Goal: Task Accomplishment & Management: Manage account settings

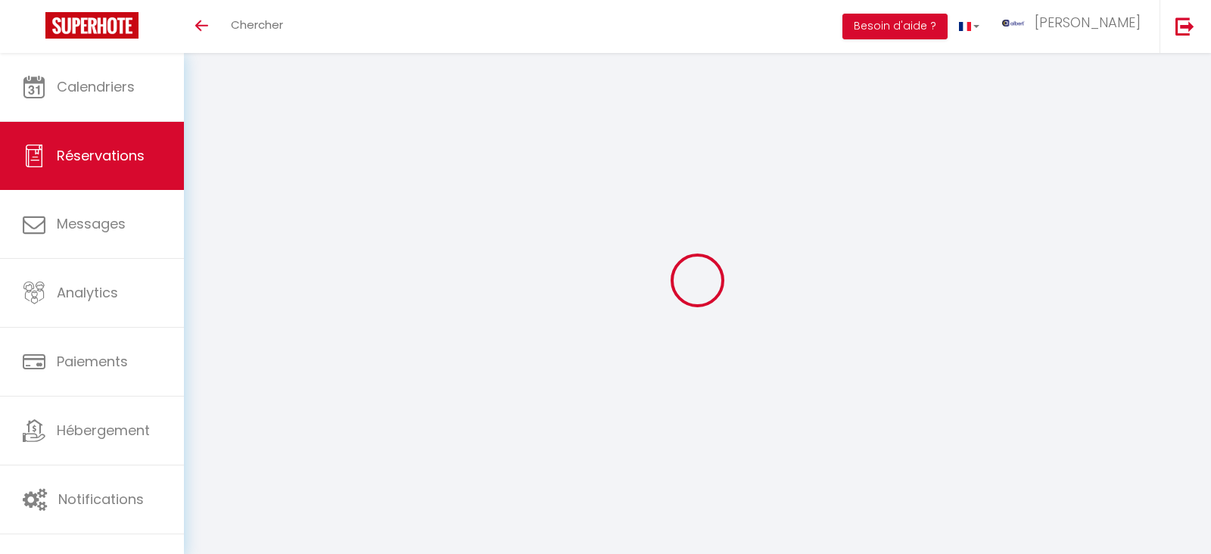
select select "not_cancelled"
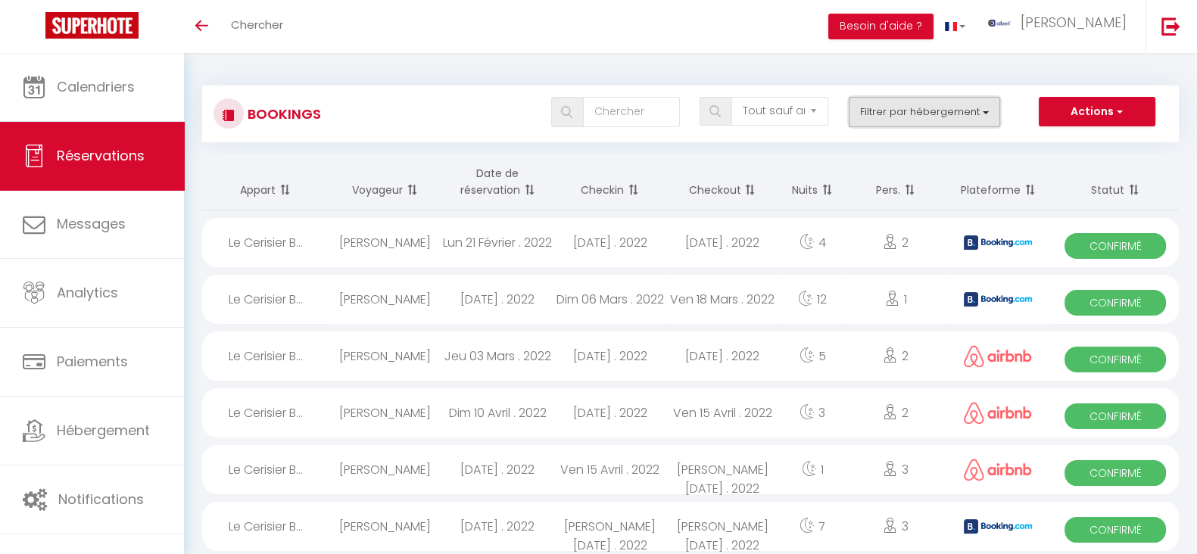
click at [979, 115] on button "Filtrer par hébergement" at bounding box center [923, 112] width 151 height 30
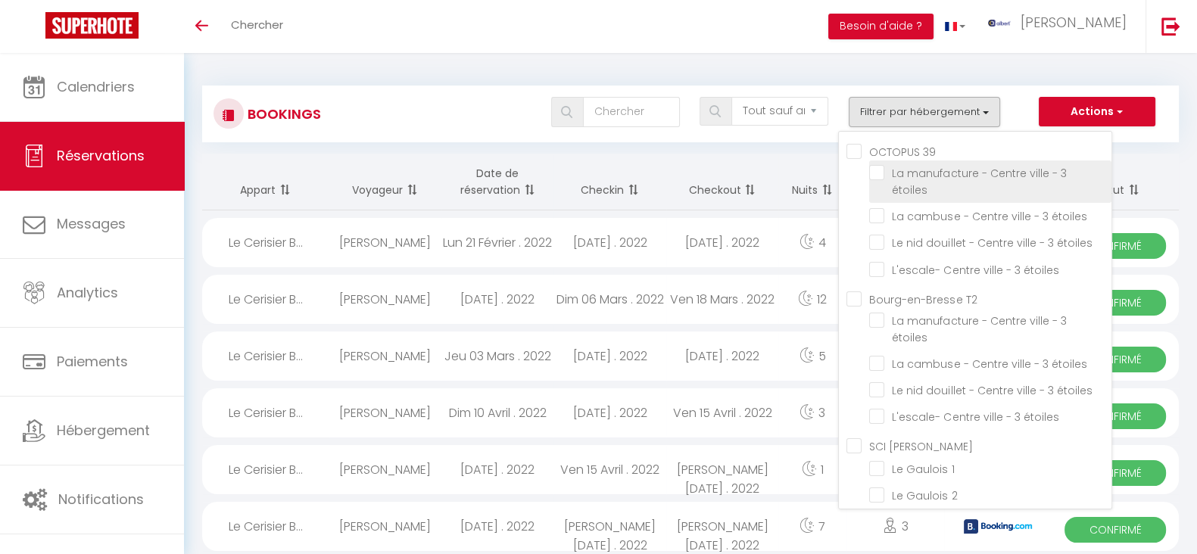
click at [1022, 181] on label "La manufacture - Centre ville - 3 étoiles" at bounding box center [992, 181] width 217 height 33
click at [1022, 180] on input "La manufacture - Centre ville - 3 étoiles" at bounding box center [990, 172] width 242 height 15
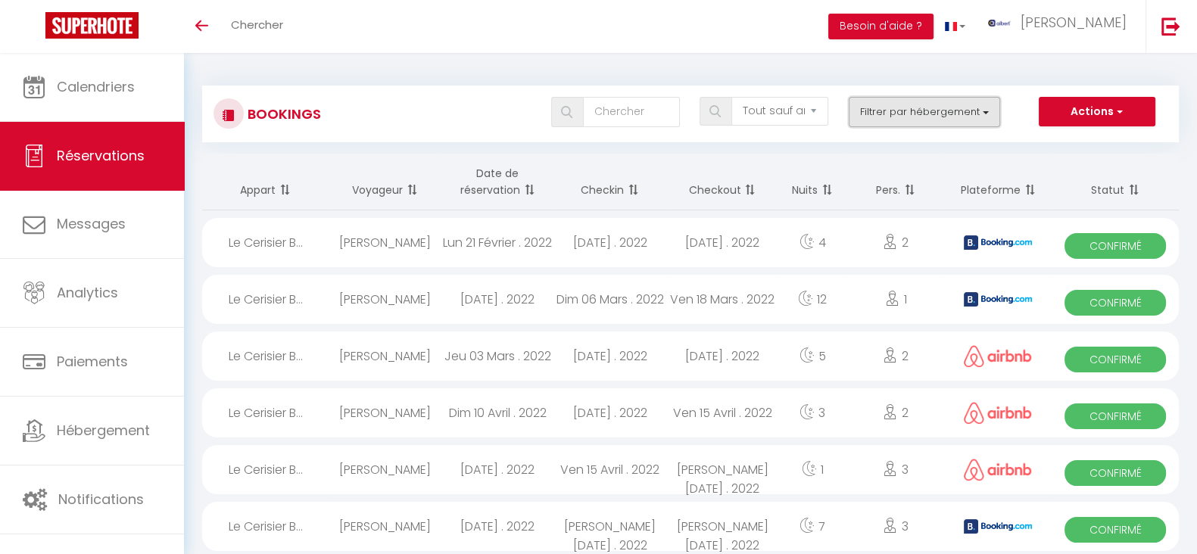
click at [987, 115] on button "Filtrer par hébergement" at bounding box center [923, 112] width 151 height 30
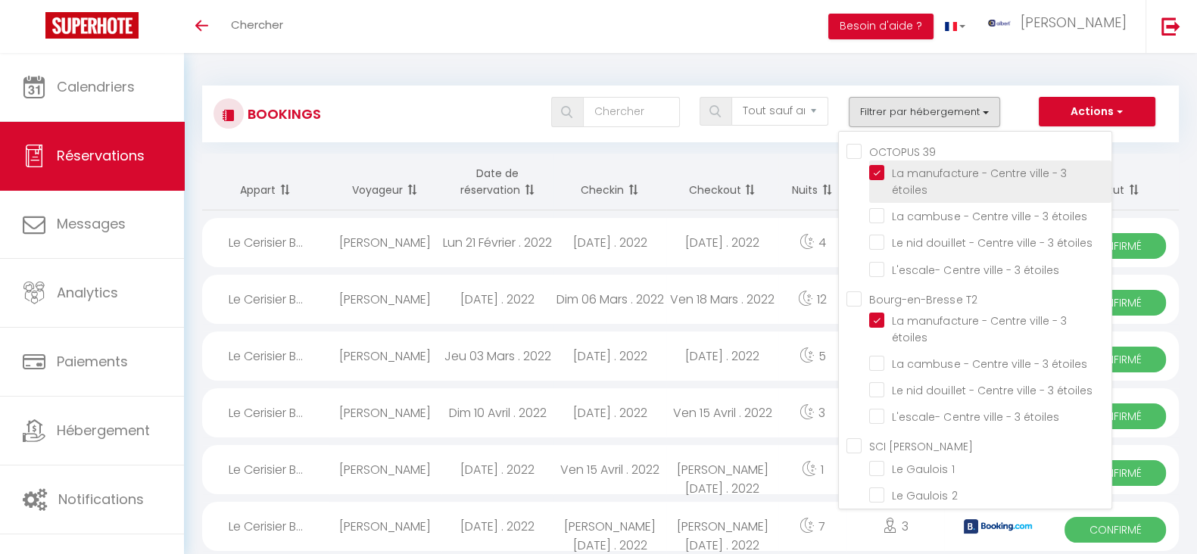
click at [879, 176] on input "La manufacture - Centre ville - 3 étoiles" at bounding box center [990, 172] width 242 height 15
checkbox input "false"
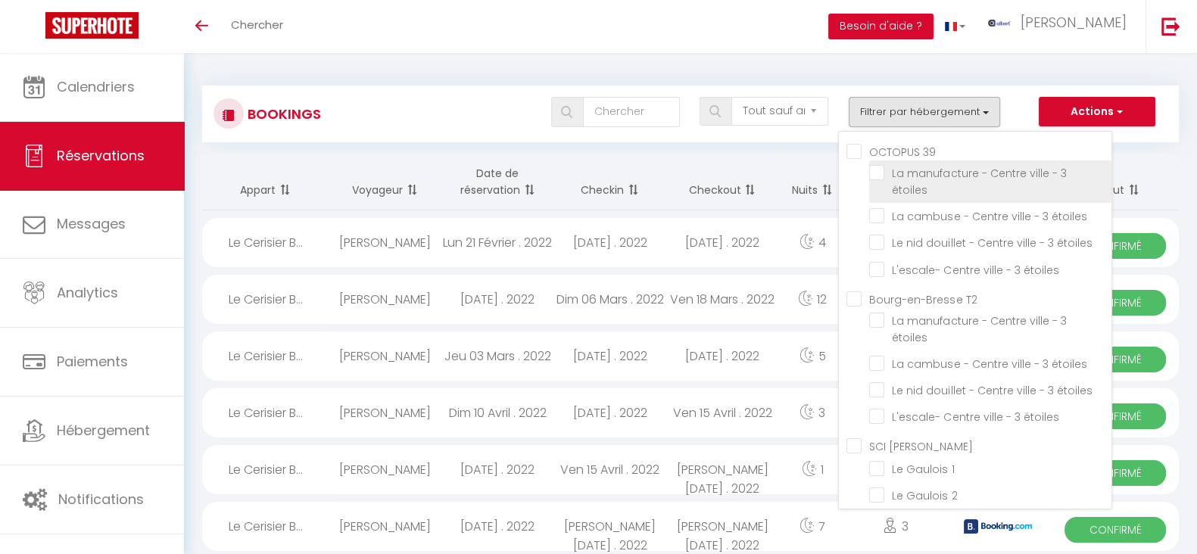
checkbox input "false"
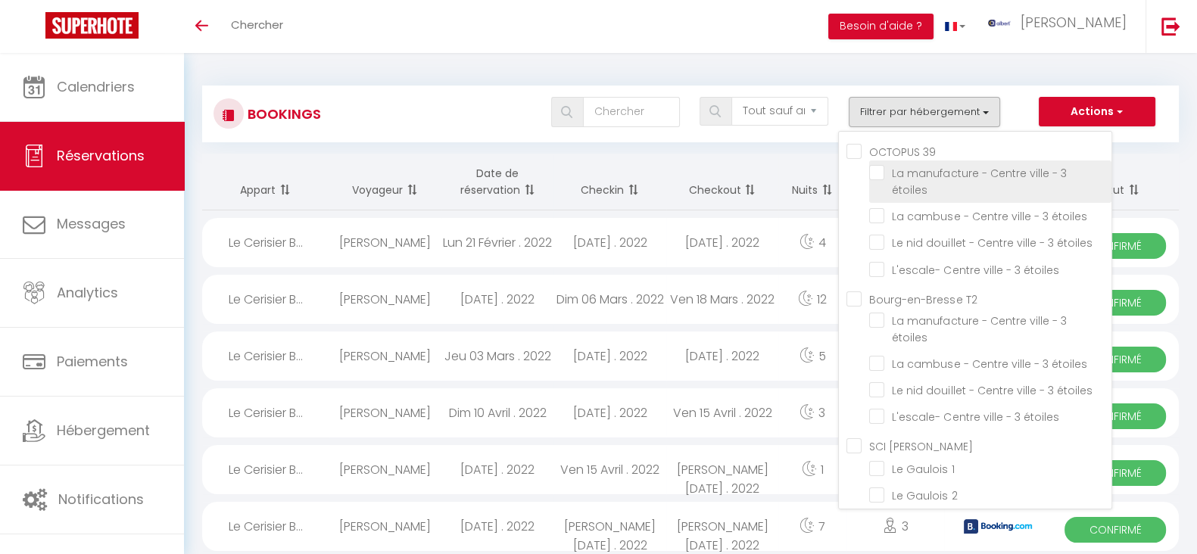
checkbox input "false"
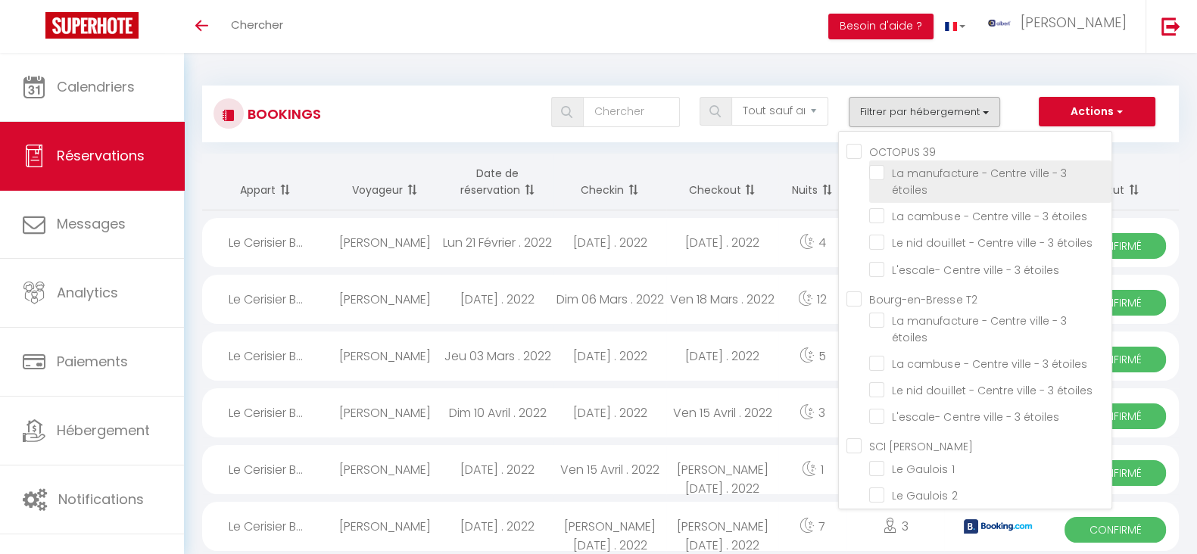
checkbox input "false"
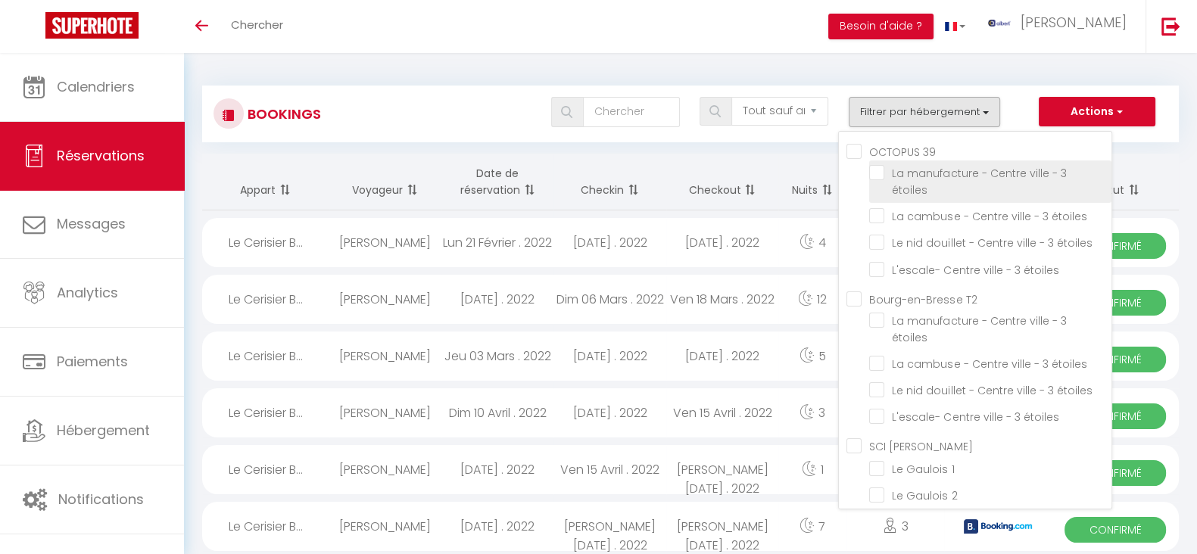
checkbox input "false"
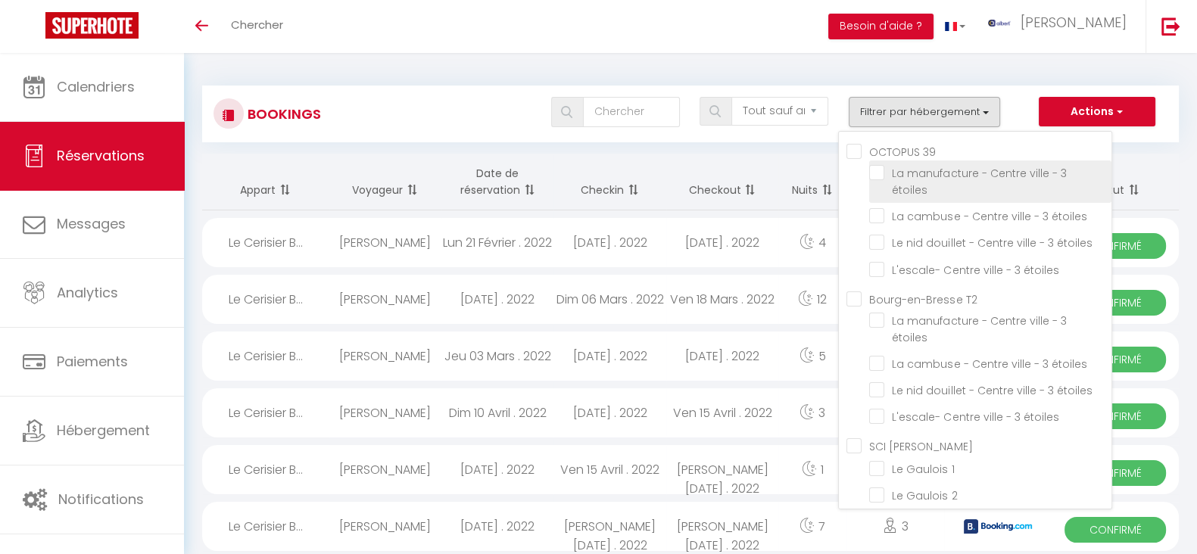
checkbox input "false"
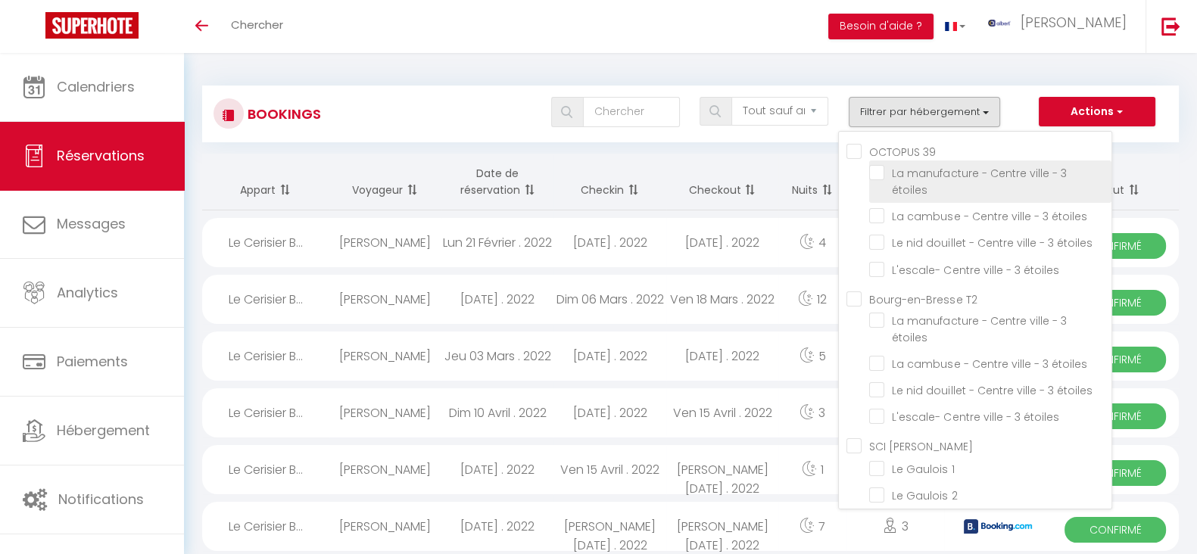
checkbox input "false"
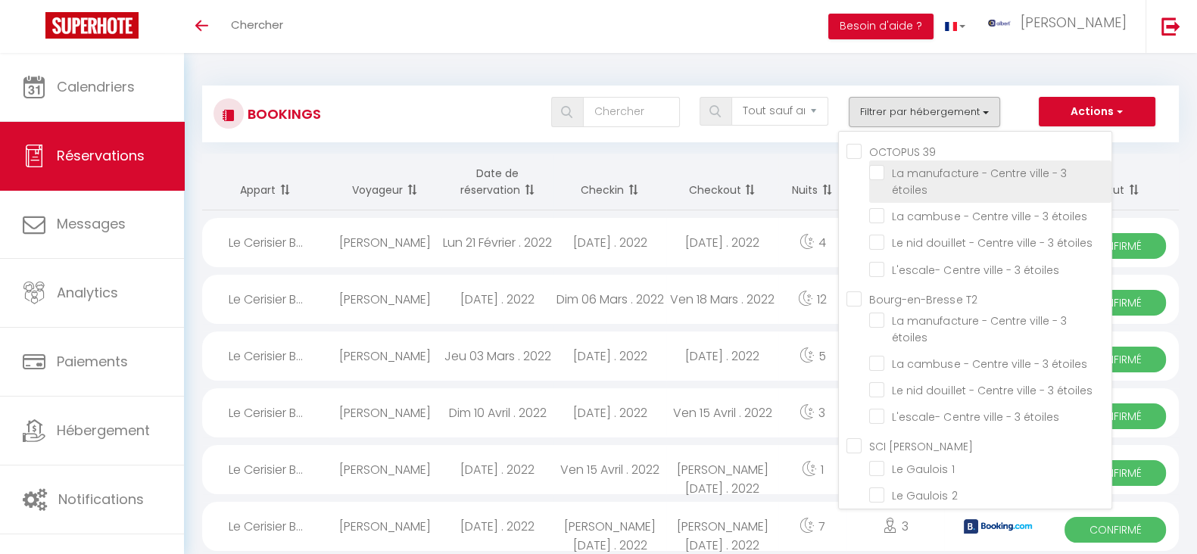
checkbox input "false"
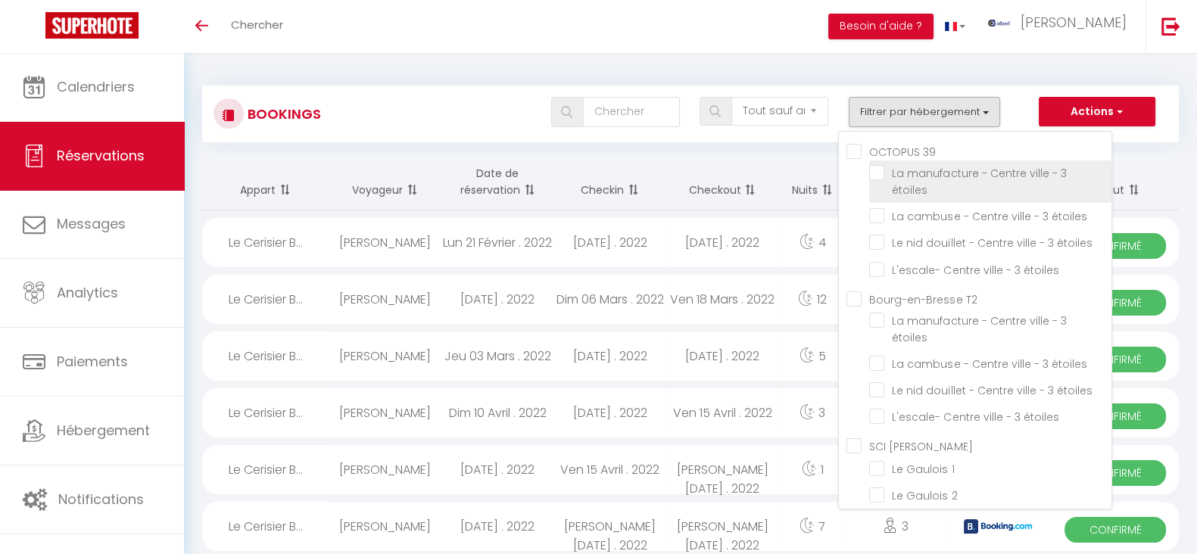
checkbox input "false"
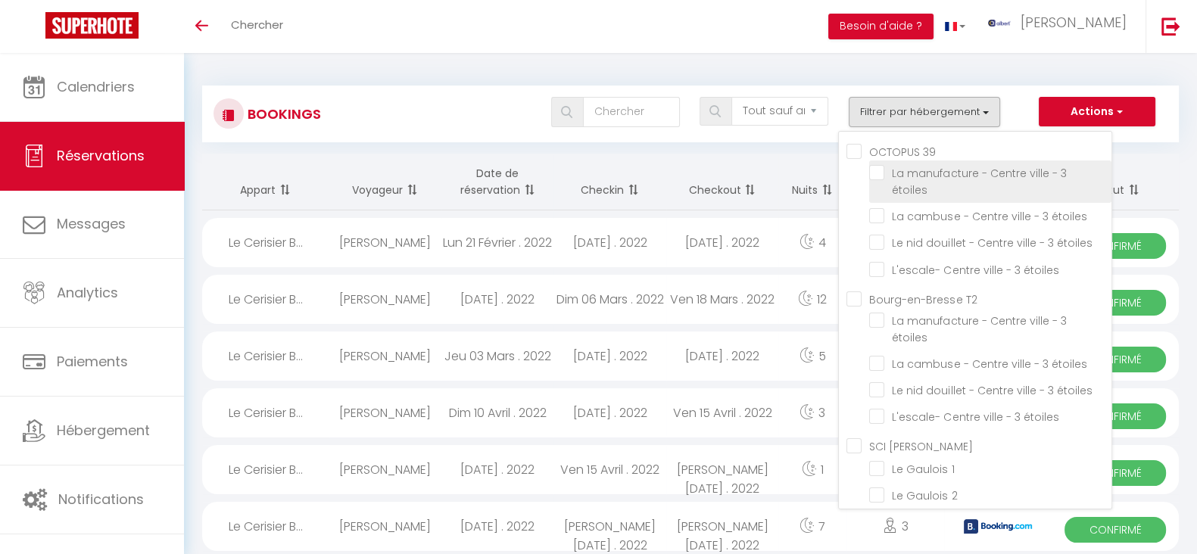
checkbox input "false"
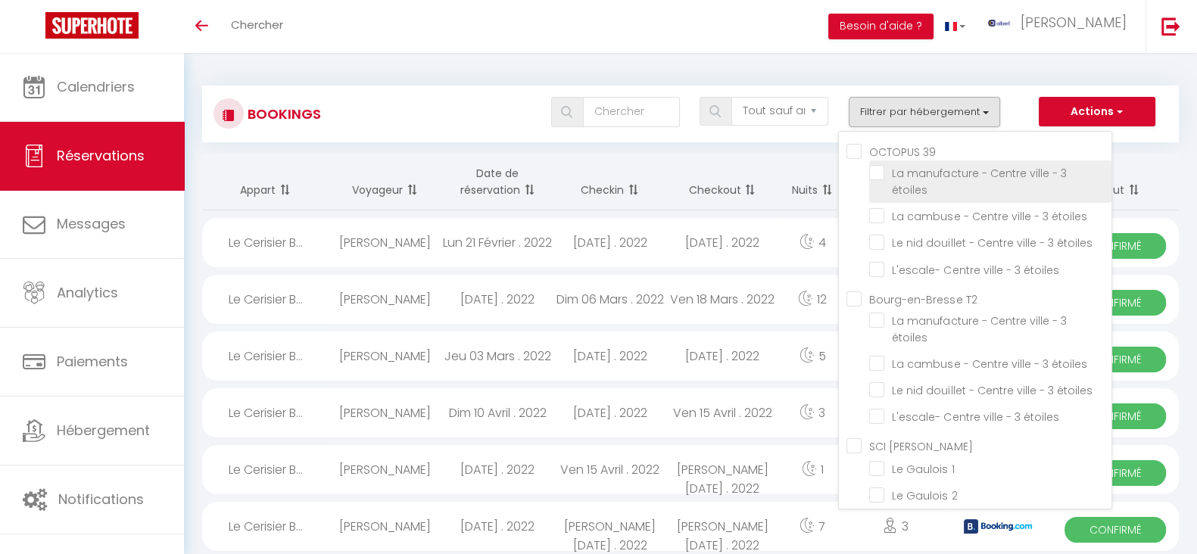
checkbox input "false"
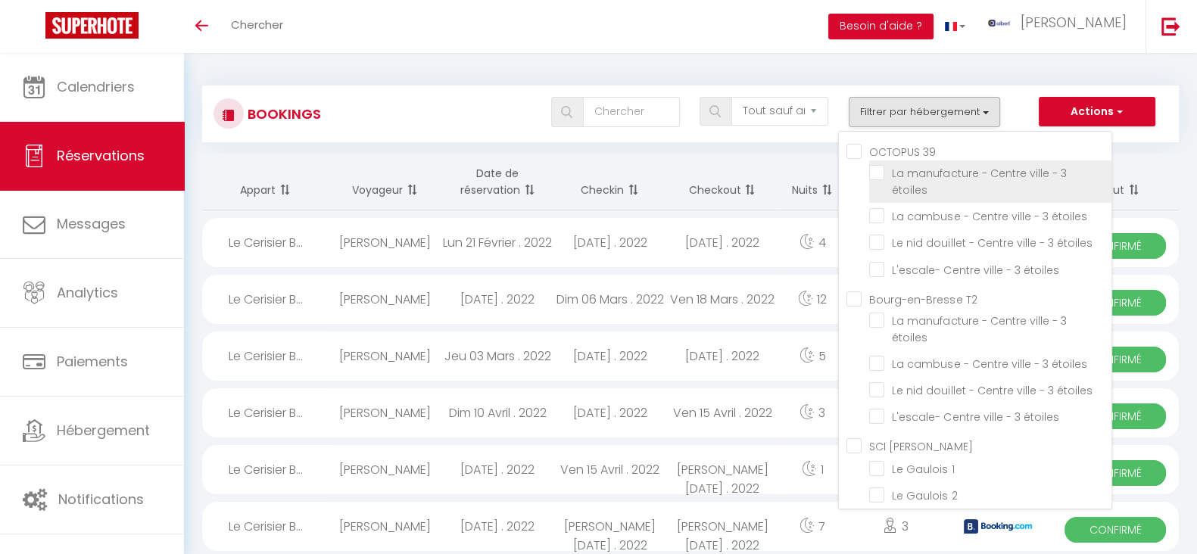
checkbox input "false"
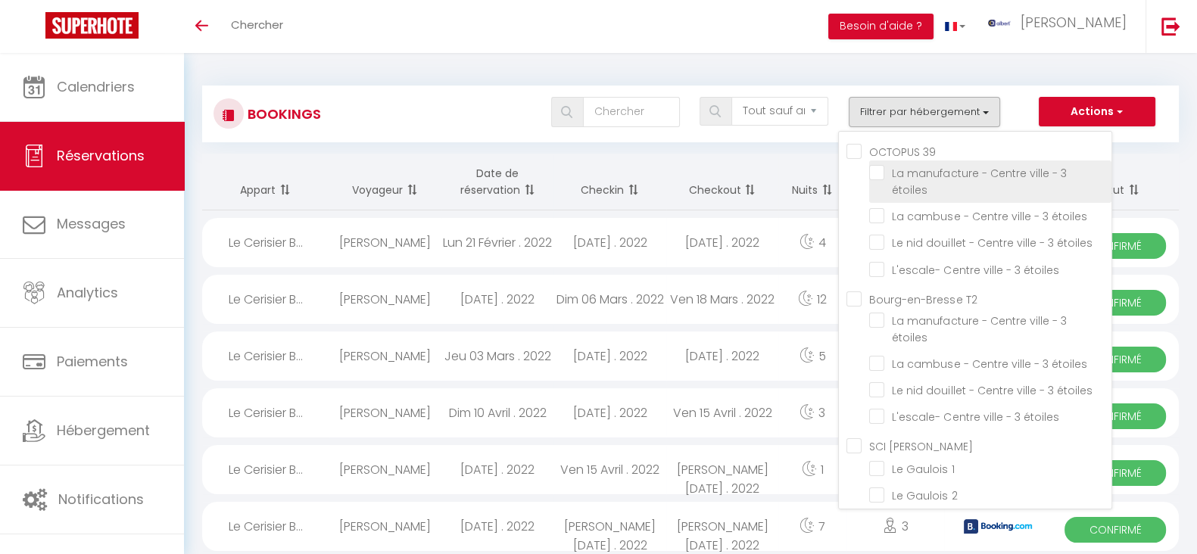
checkbox input "false"
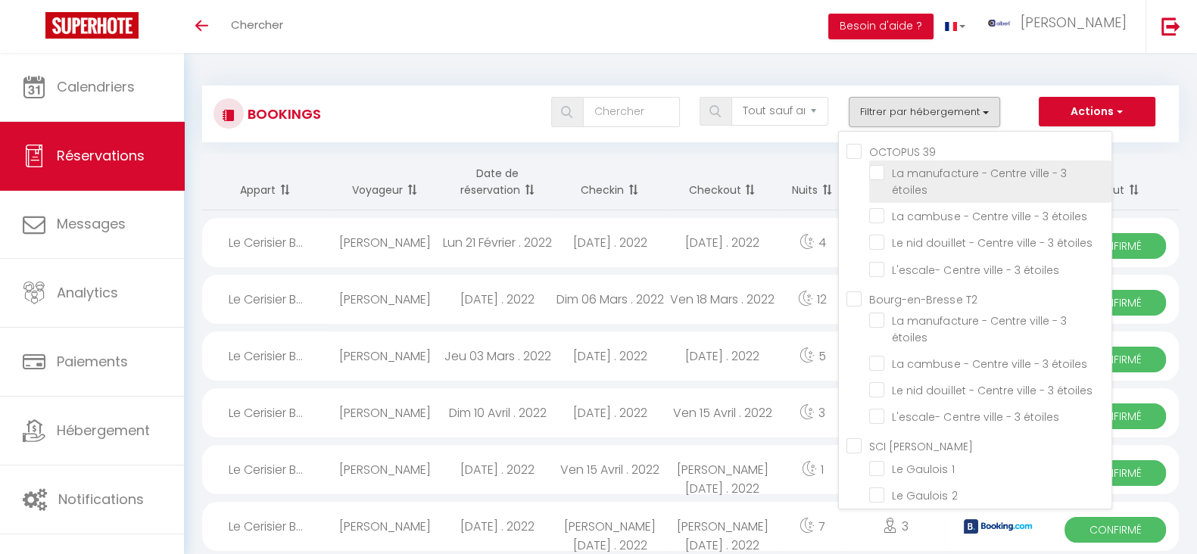
checkbox input "false"
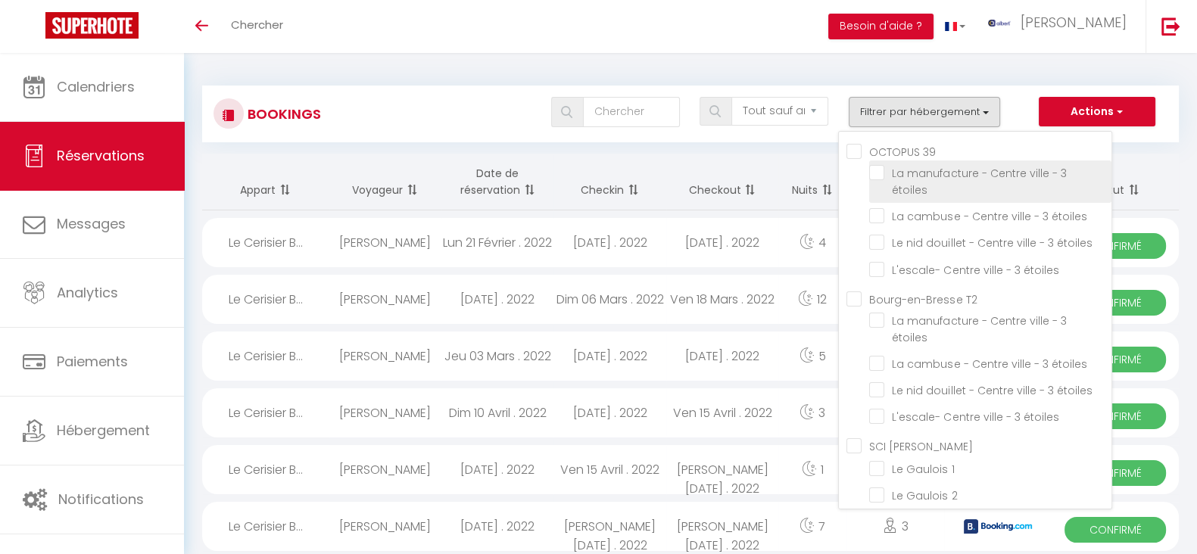
checkbox input "false"
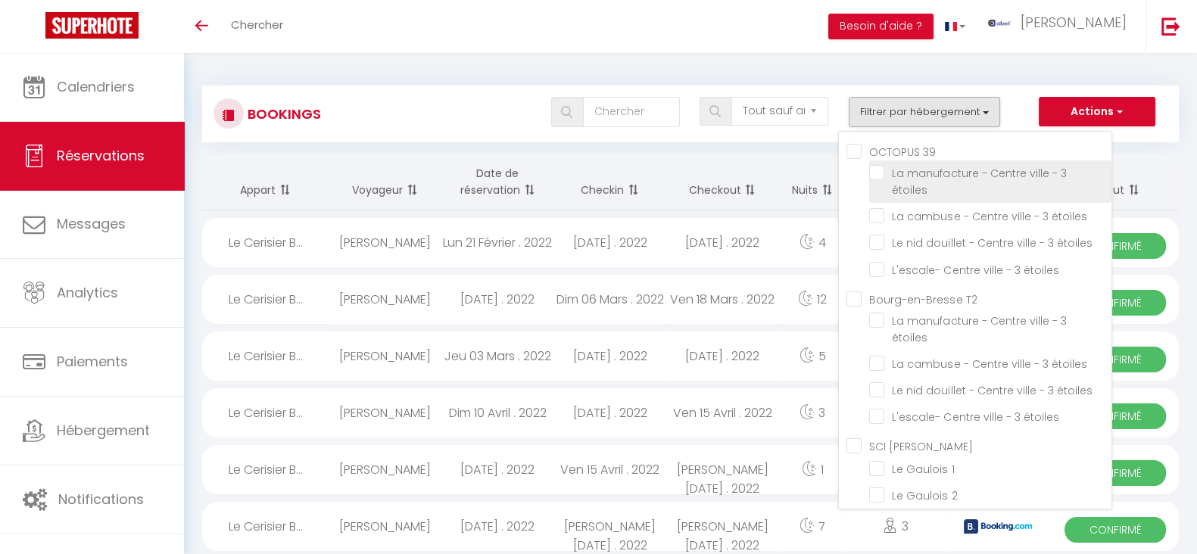
checkbox input "false"
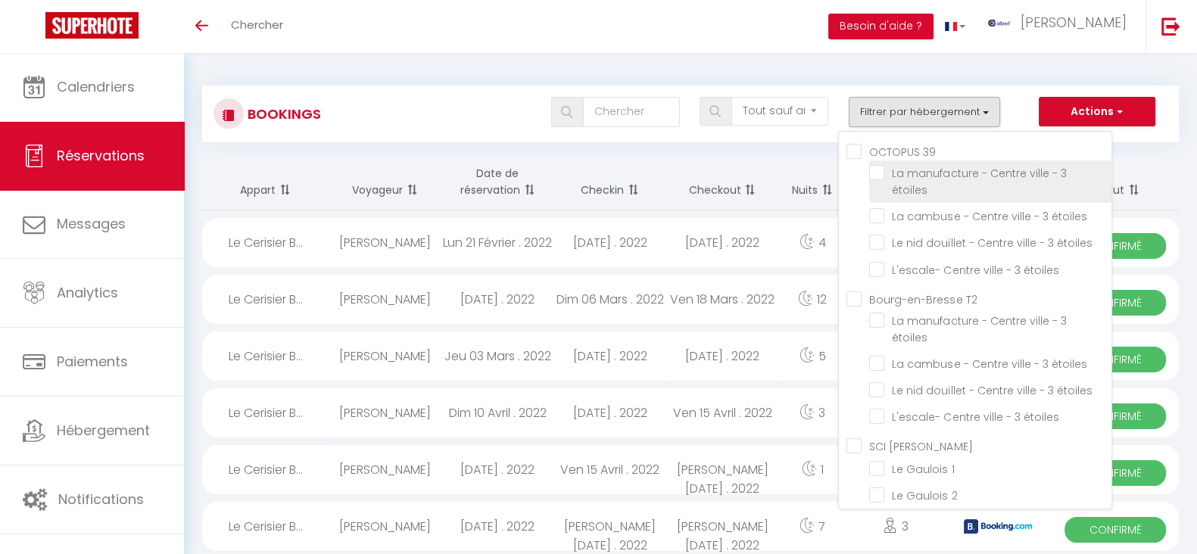
checkbox input "false"
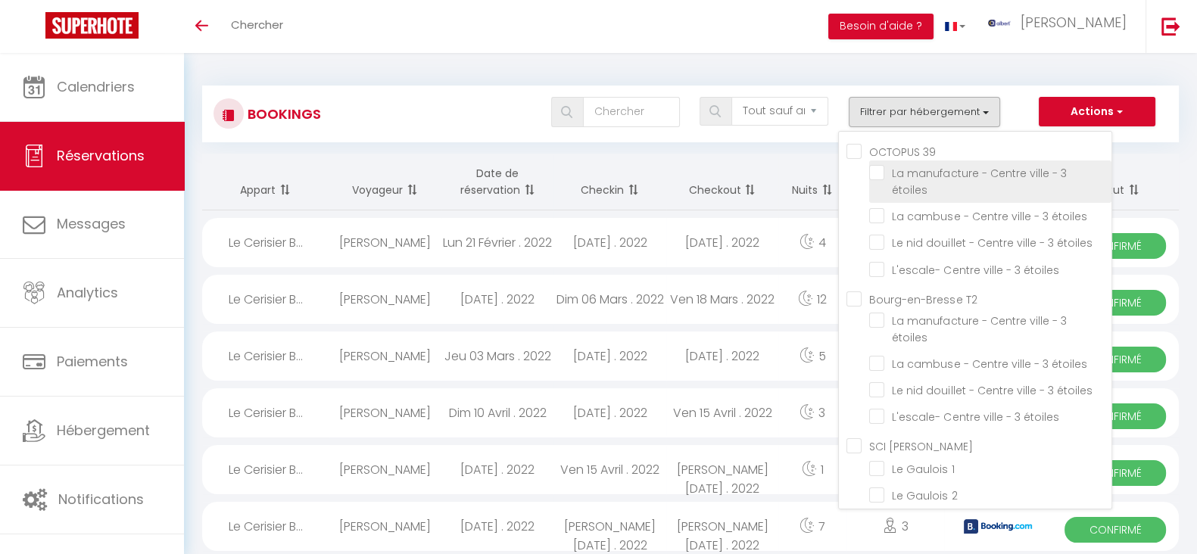
checkbox input "false"
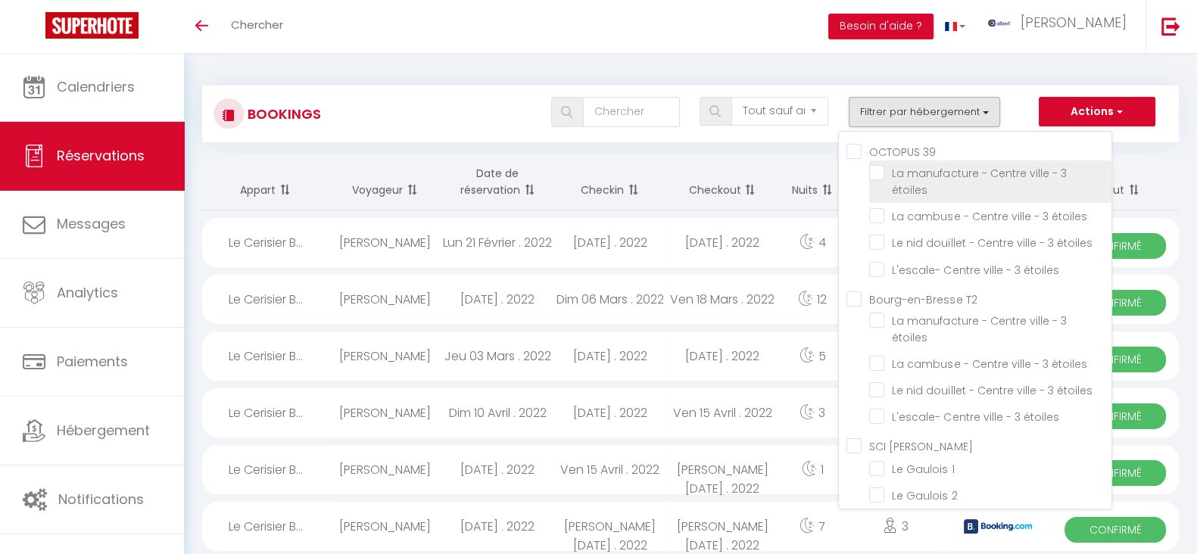
checkbox input "false"
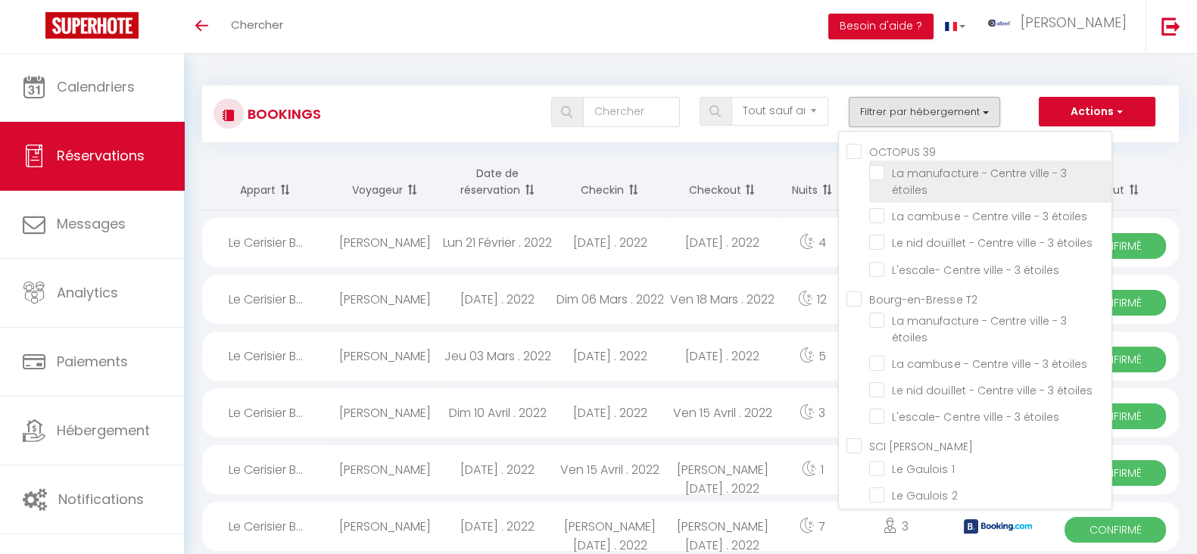
checkbox input "false"
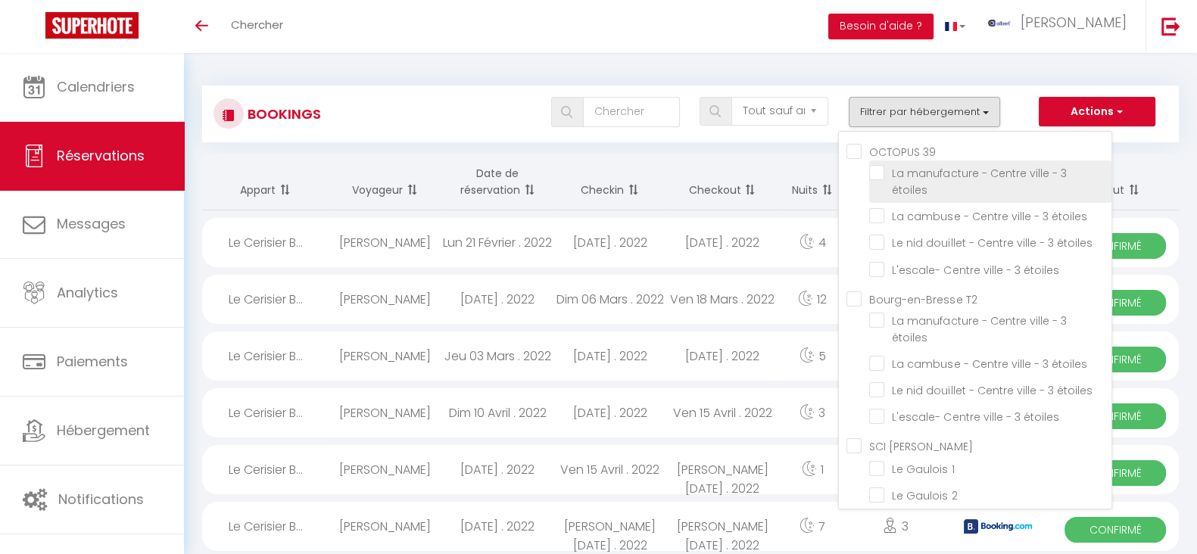
checkbox input "false"
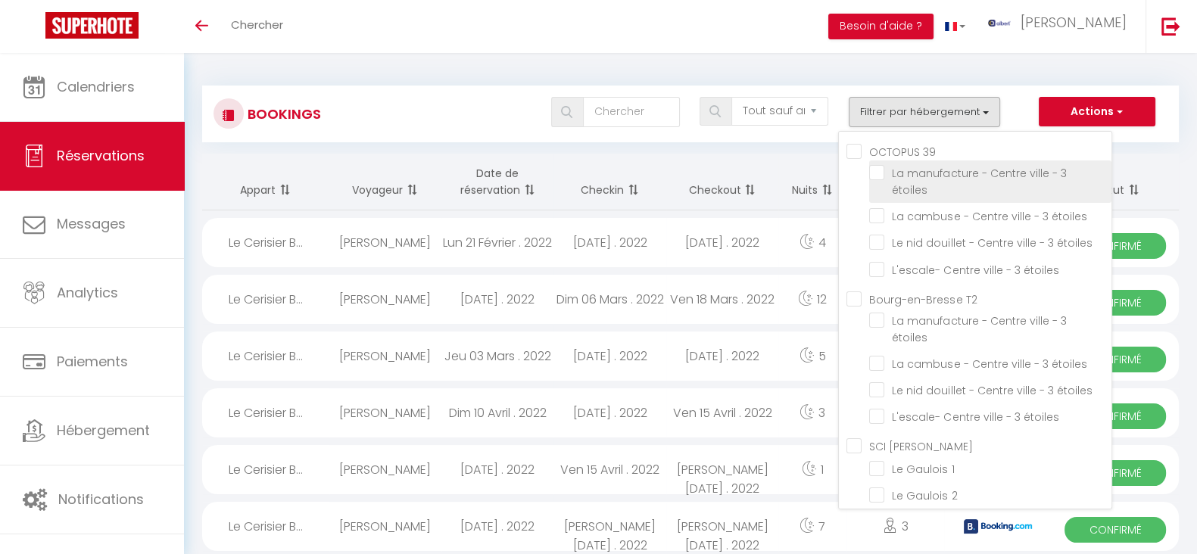
checkbox input "false"
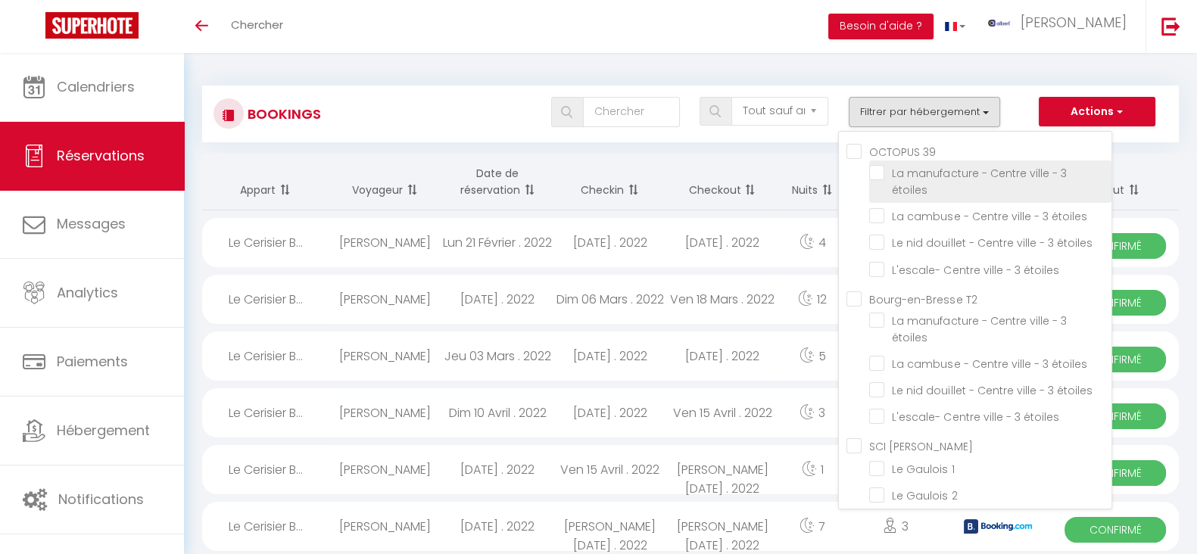
checkbox input "false"
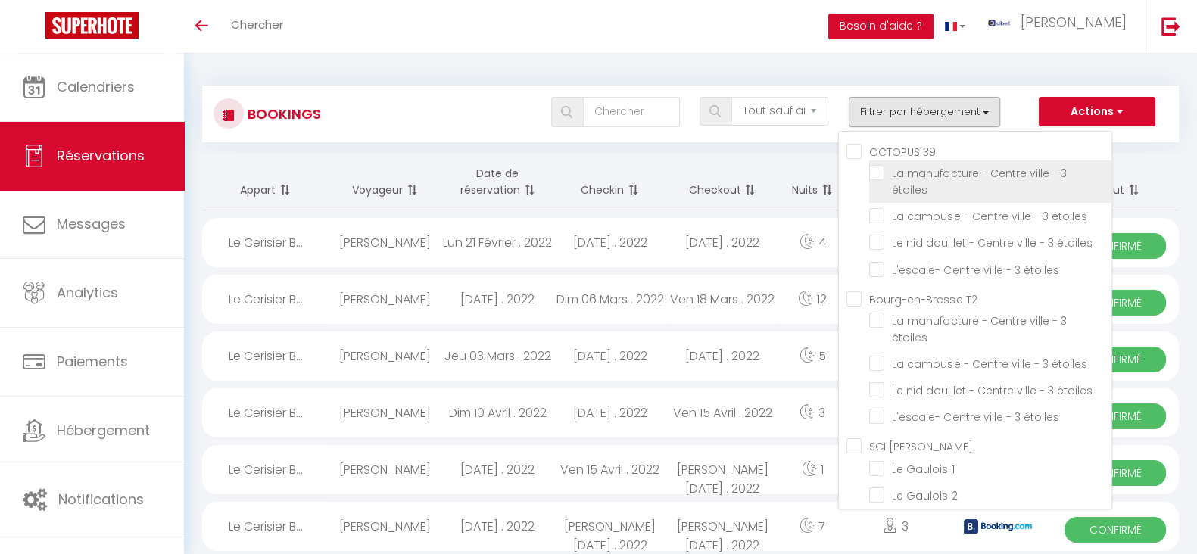
checkbox input "false"
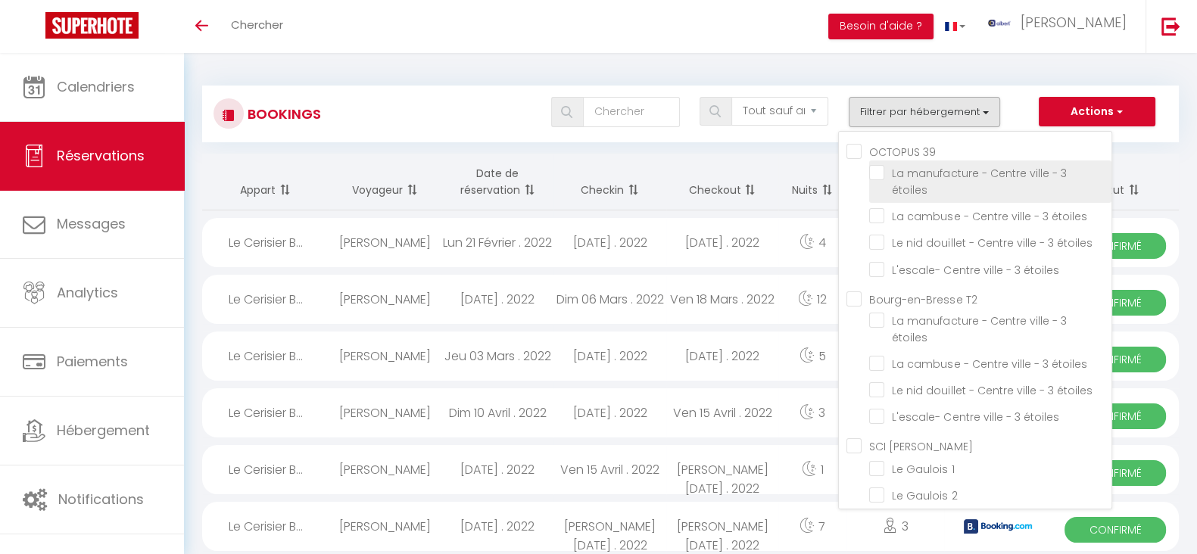
checkbox input "false"
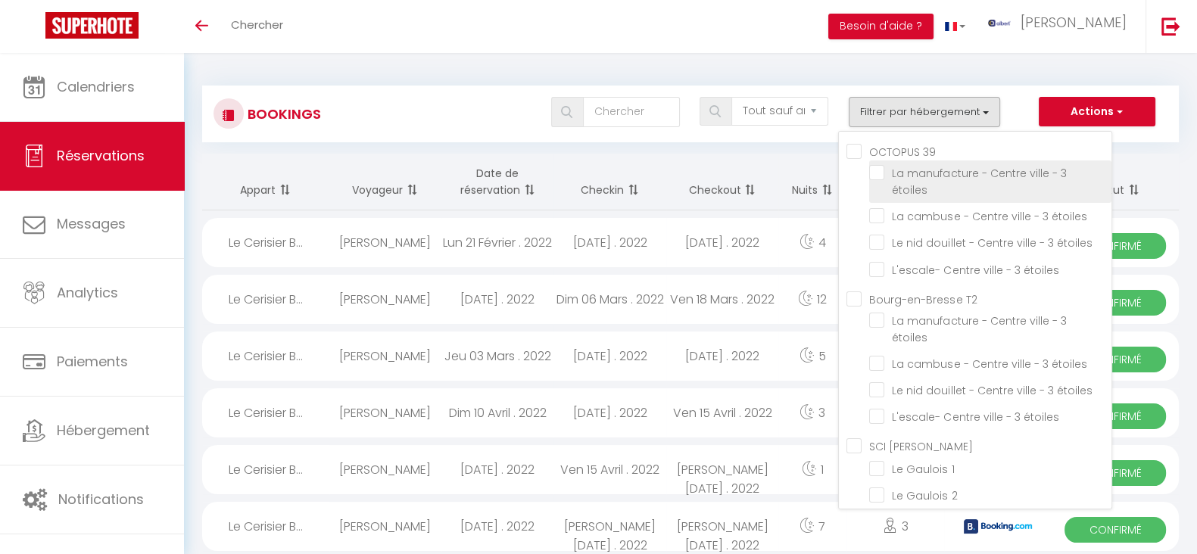
checkbox input "false"
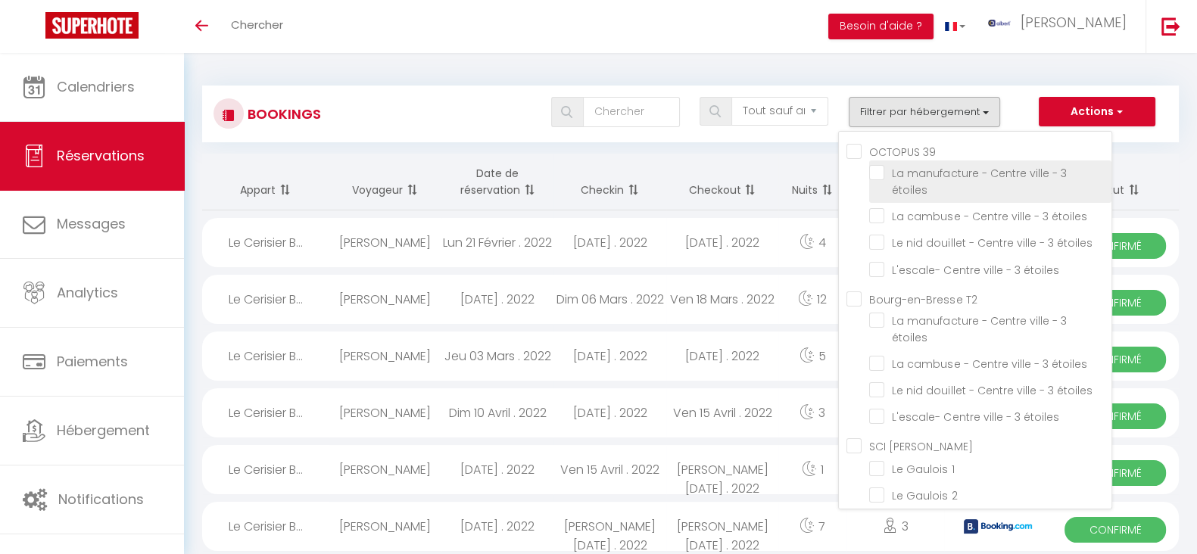
checkbox input "false"
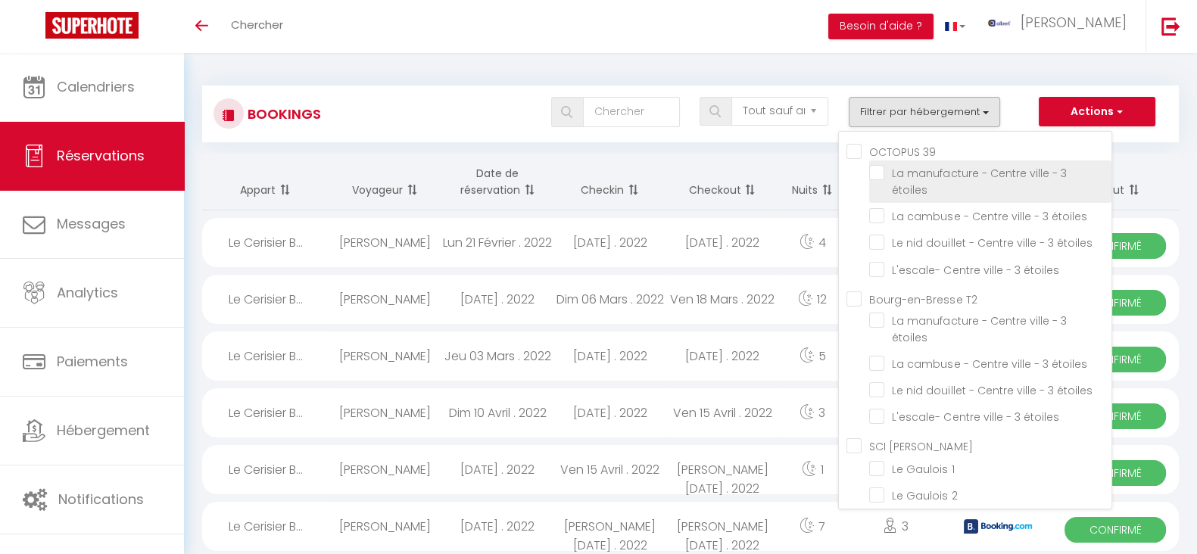
checkbox input "false"
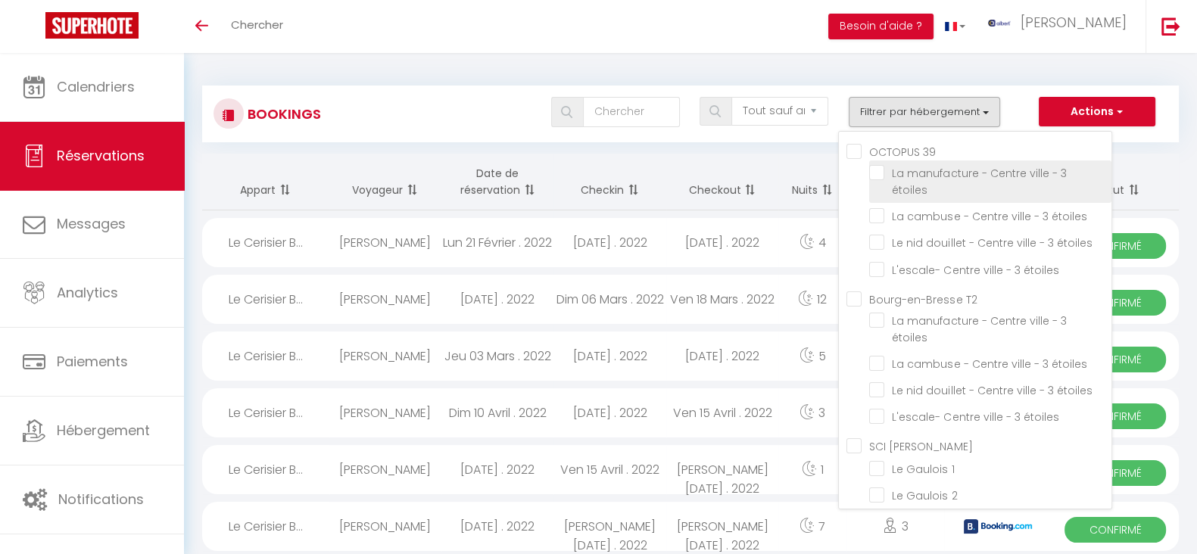
checkbox input "false"
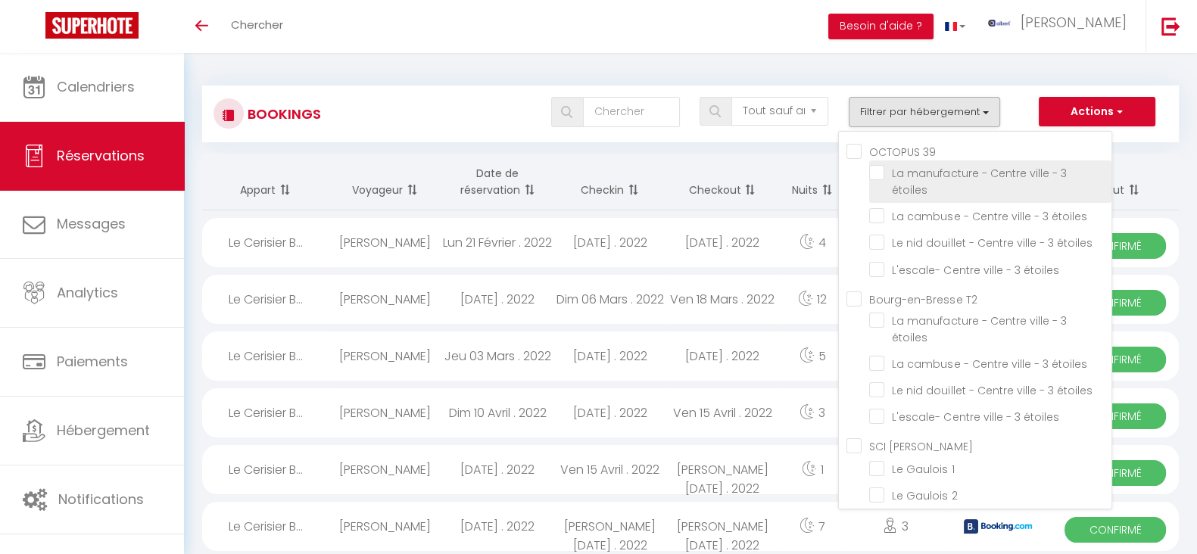
checkbox input "false"
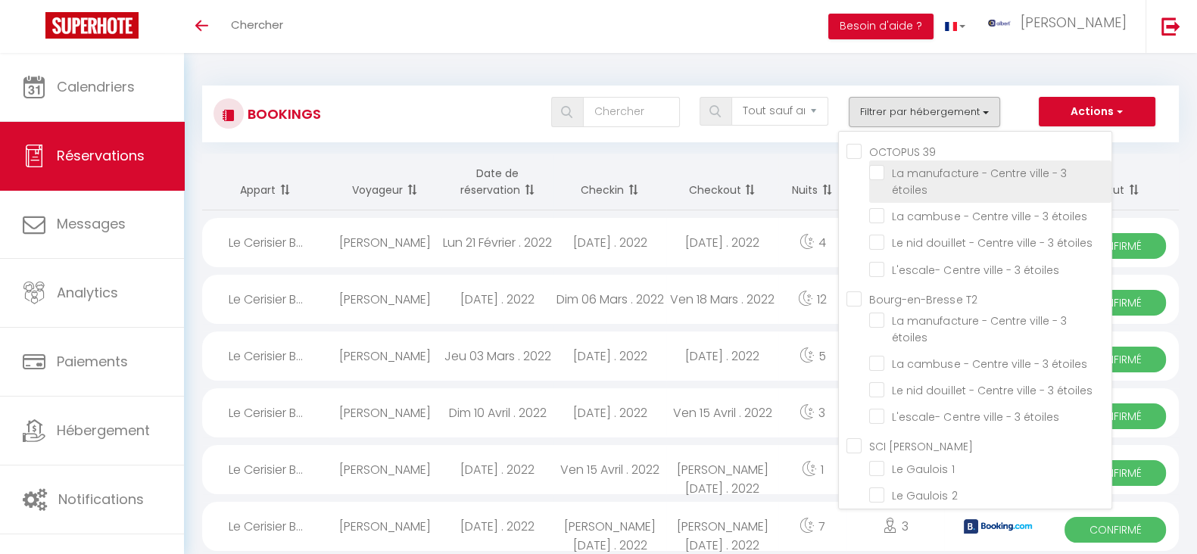
checkbox input "false"
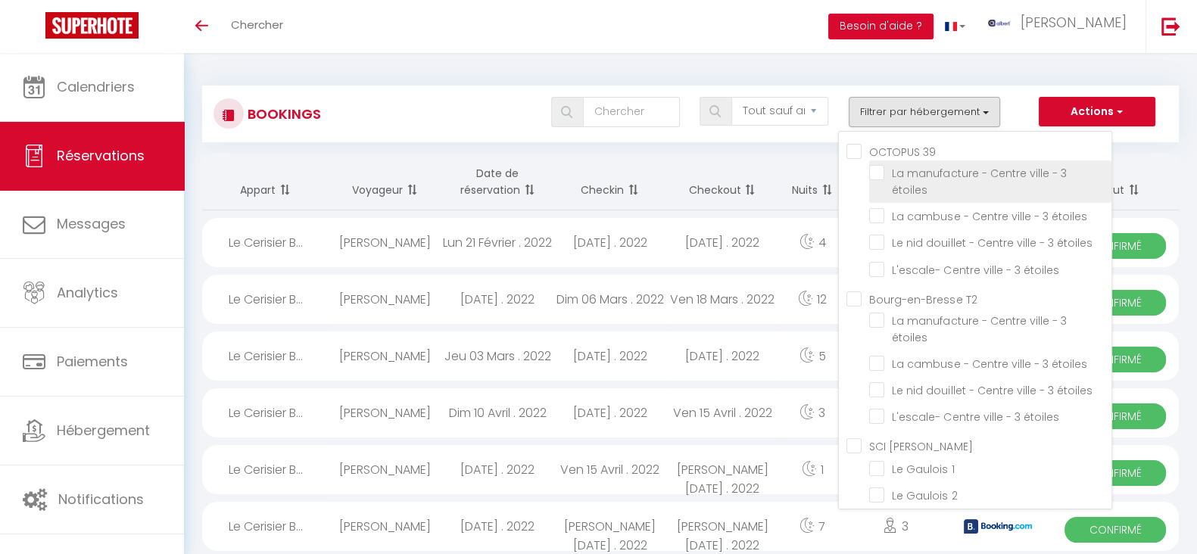
checkbox input "false"
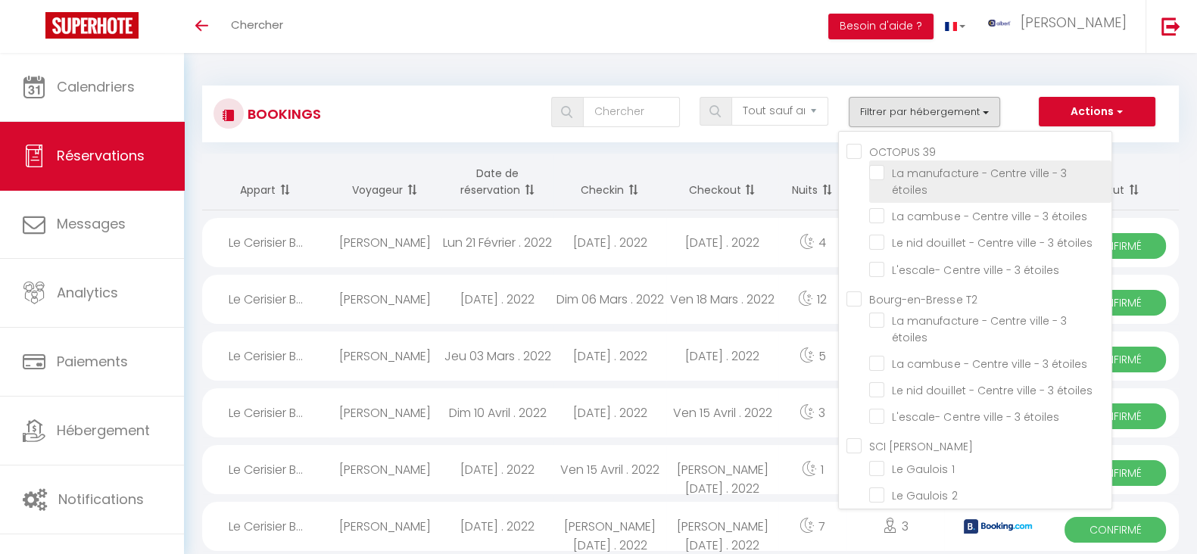
checkbox input "false"
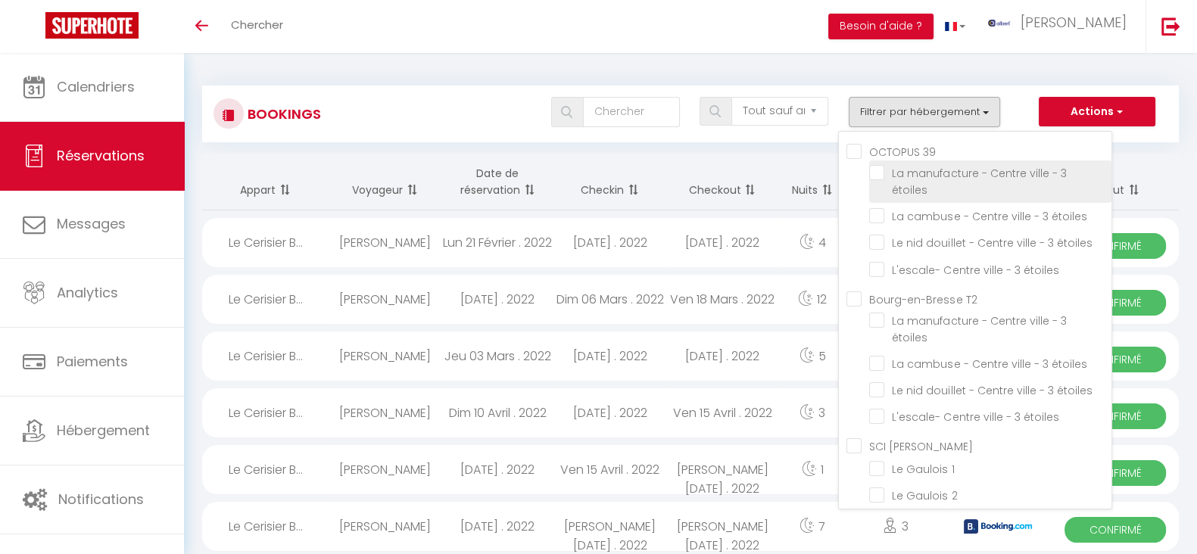
checkbox input "false"
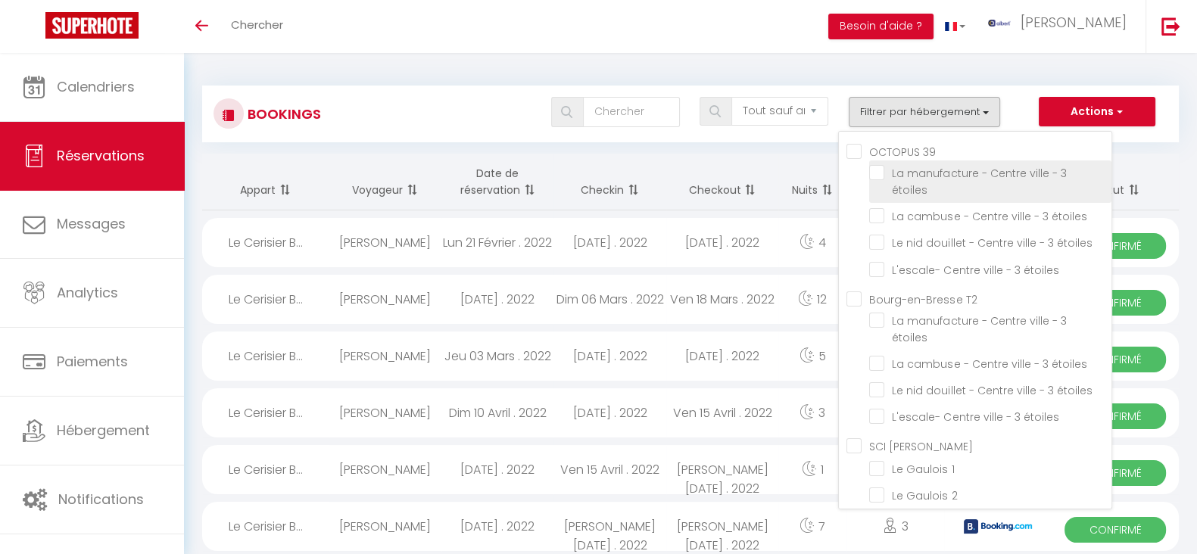
checkbox input "false"
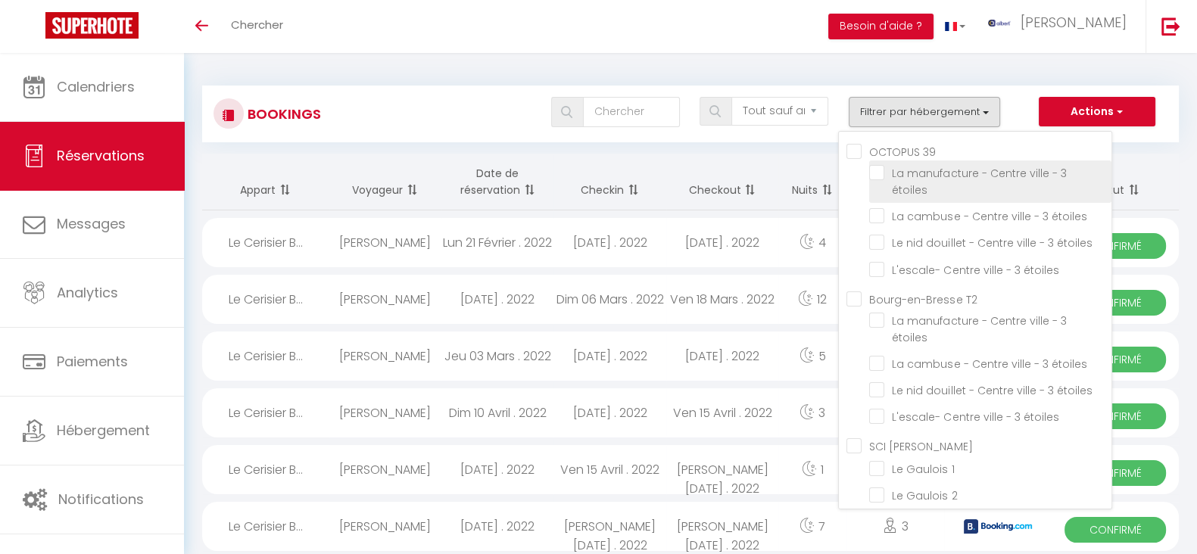
checkbox input "false"
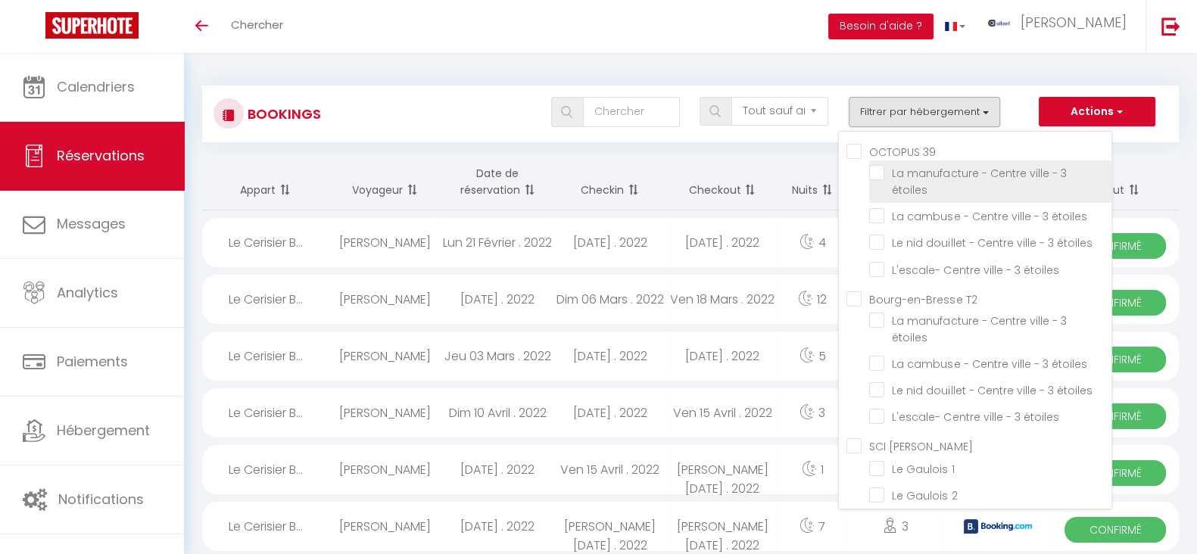
checkbox input "false"
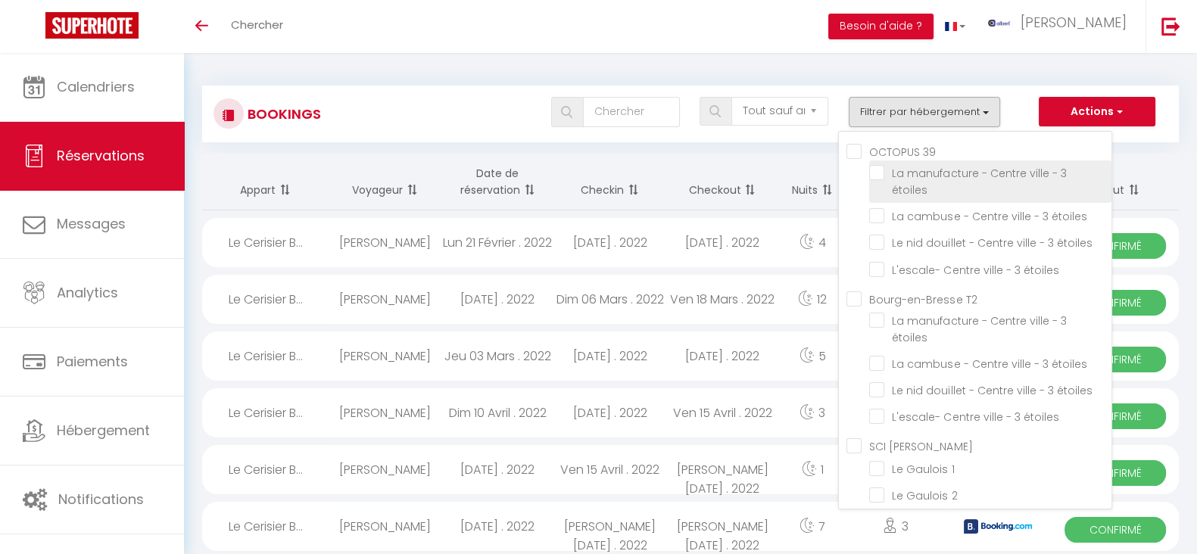
checkbox input "false"
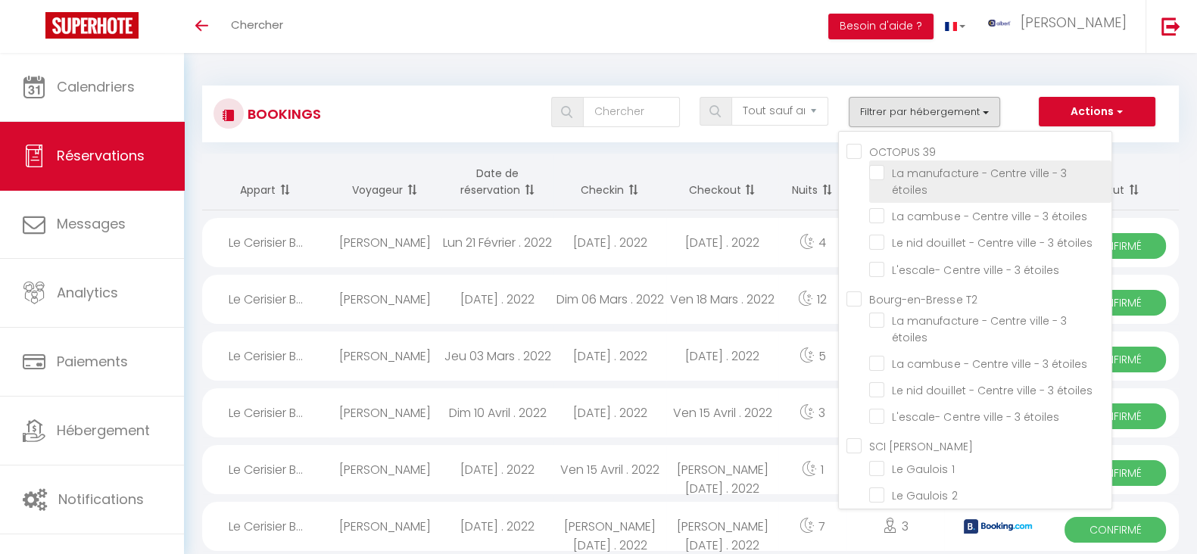
checkbox input "false"
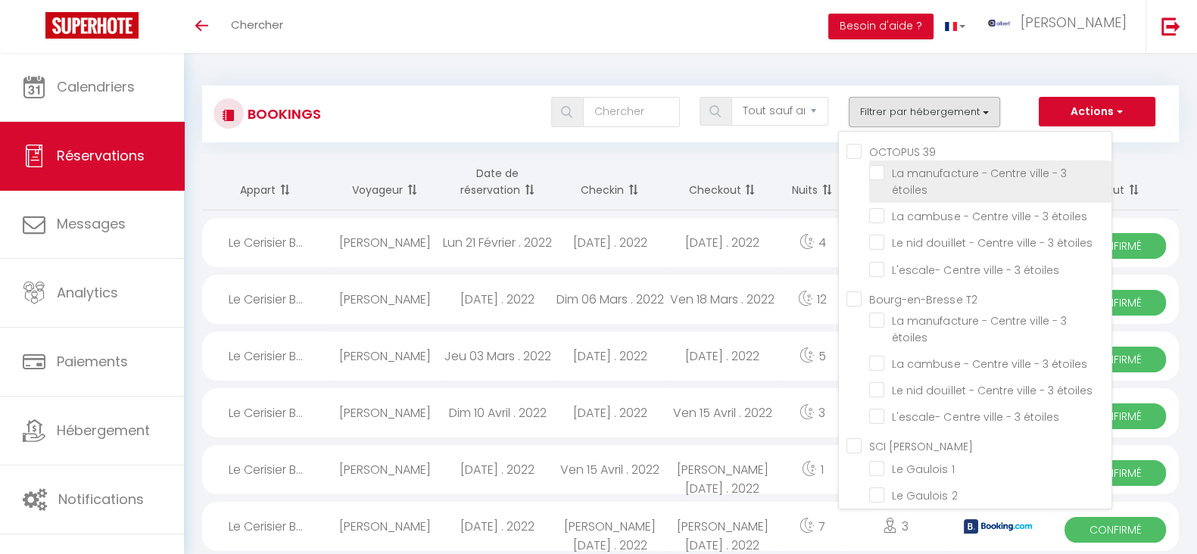
checkbox input "false"
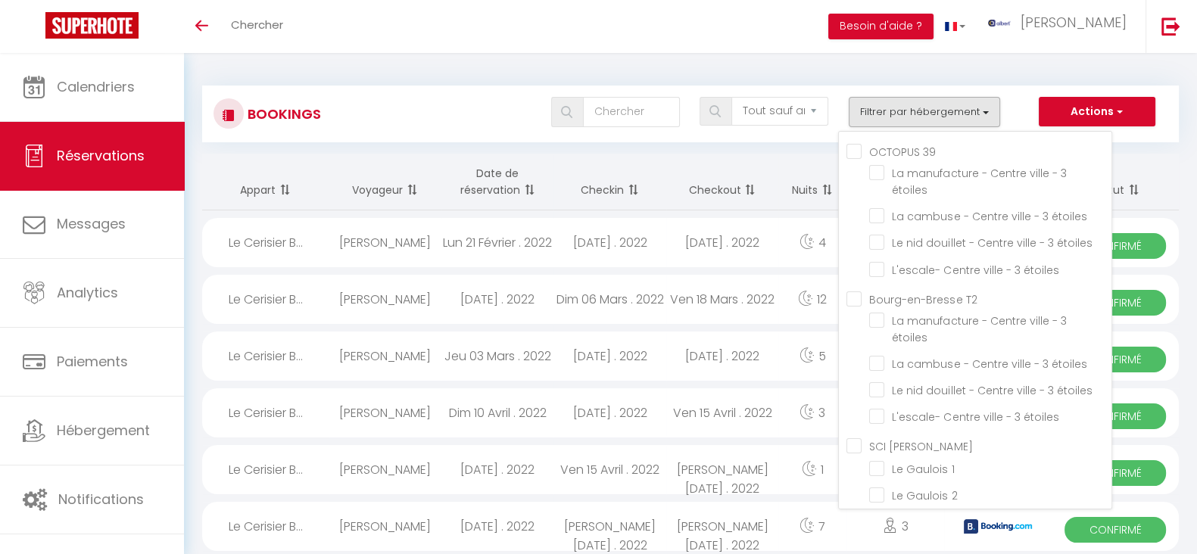
scroll to position [4647, 0]
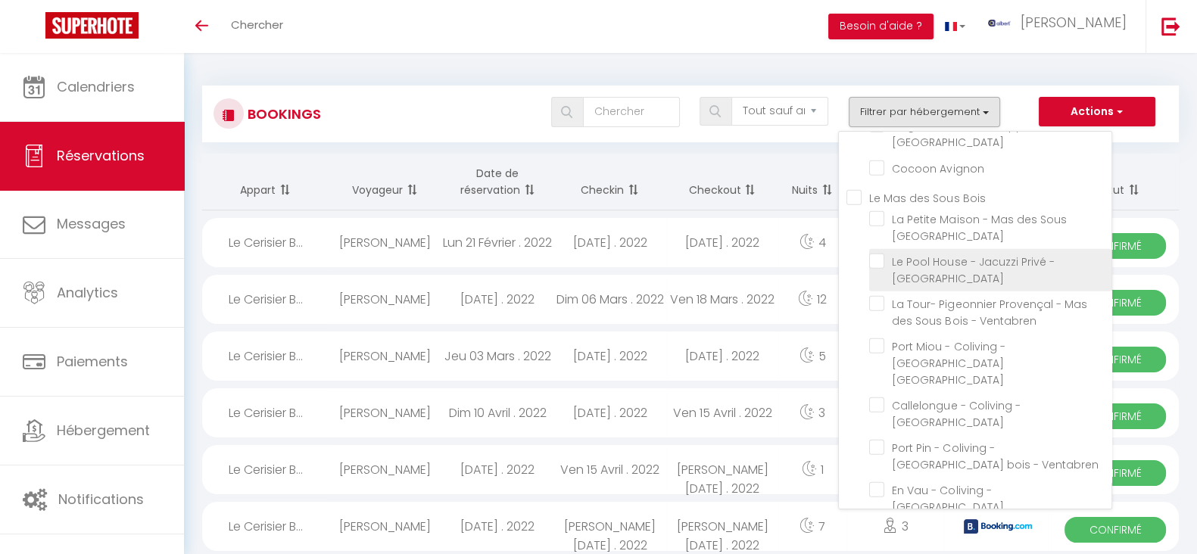
click at [880, 269] on input "Le Pool House - Jacuzzi Privé - [GEOGRAPHIC_DATA]" at bounding box center [990, 261] width 242 height 15
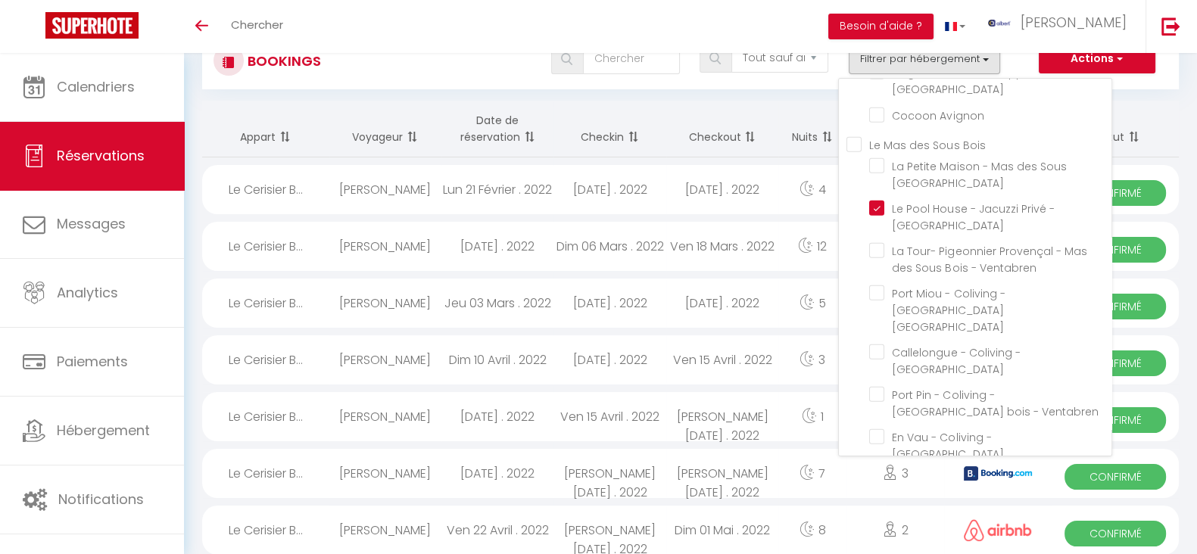
scroll to position [0, 0]
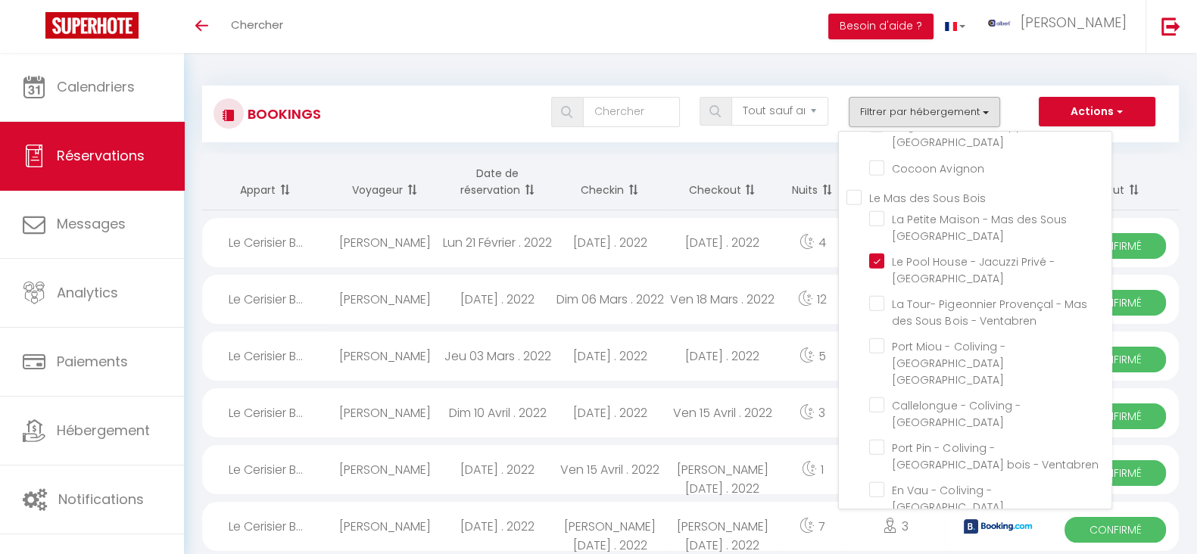
click at [1174, 71] on div "Bookings Tous les statuts Annulé Confirmé Non Confirmé Tout sauf annulé No Show…" at bounding box center [690, 106] width 976 height 71
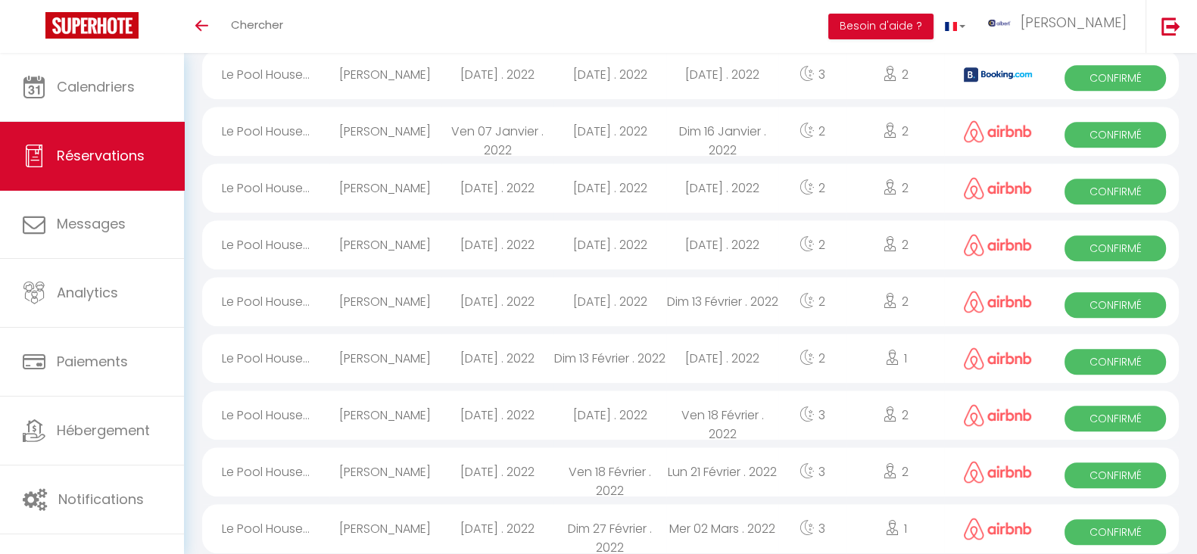
scroll to position [2561, 0]
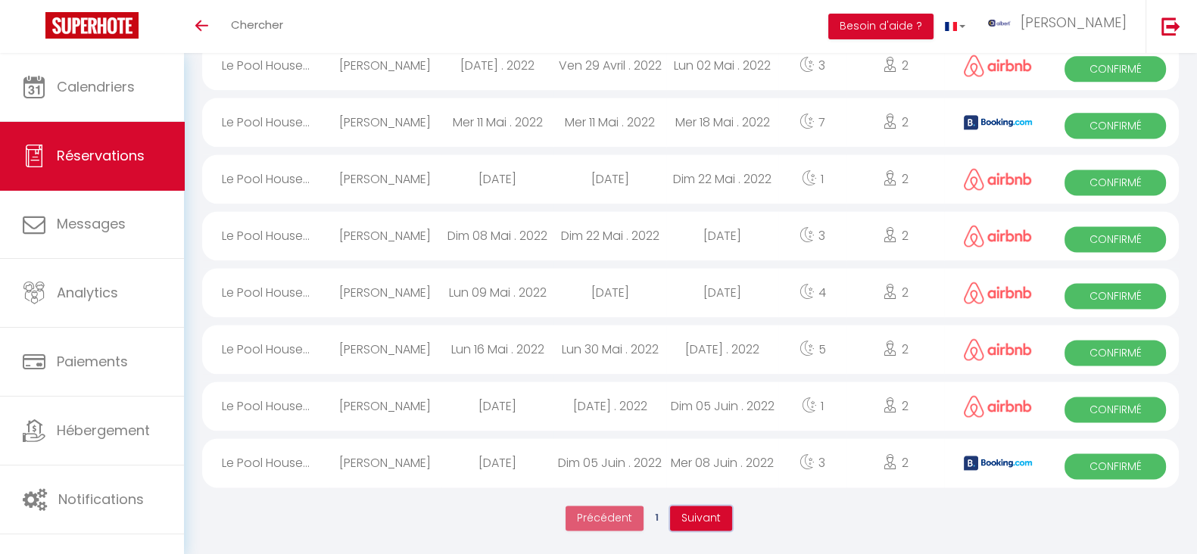
click at [677, 515] on button "Suivant" at bounding box center [701, 519] width 62 height 26
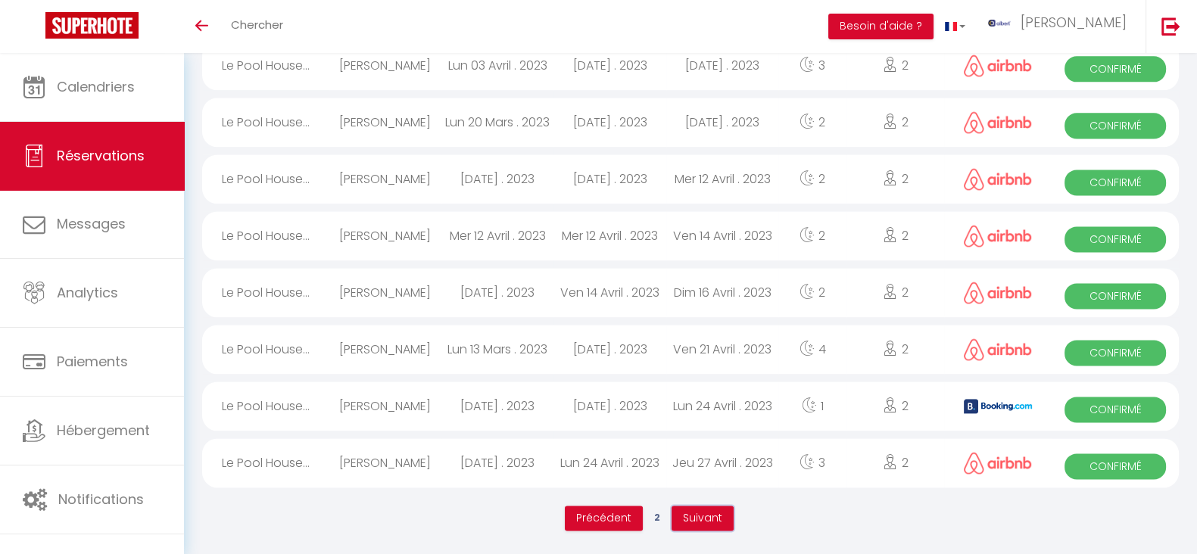
click at [699, 510] on span "Suivant" at bounding box center [702, 517] width 39 height 15
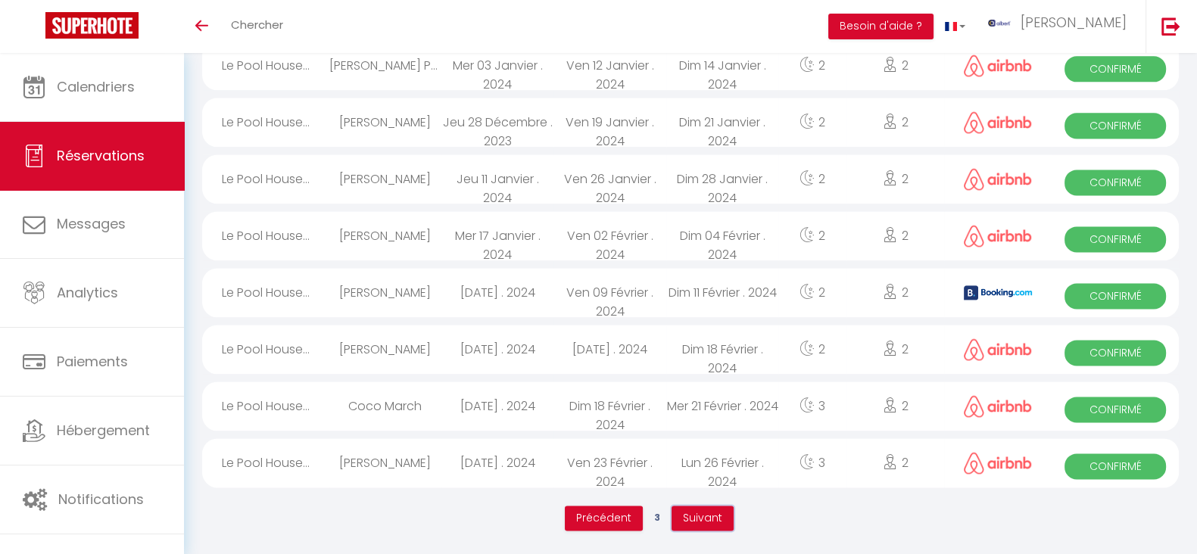
click at [710, 521] on span "Suivant" at bounding box center [702, 517] width 39 height 15
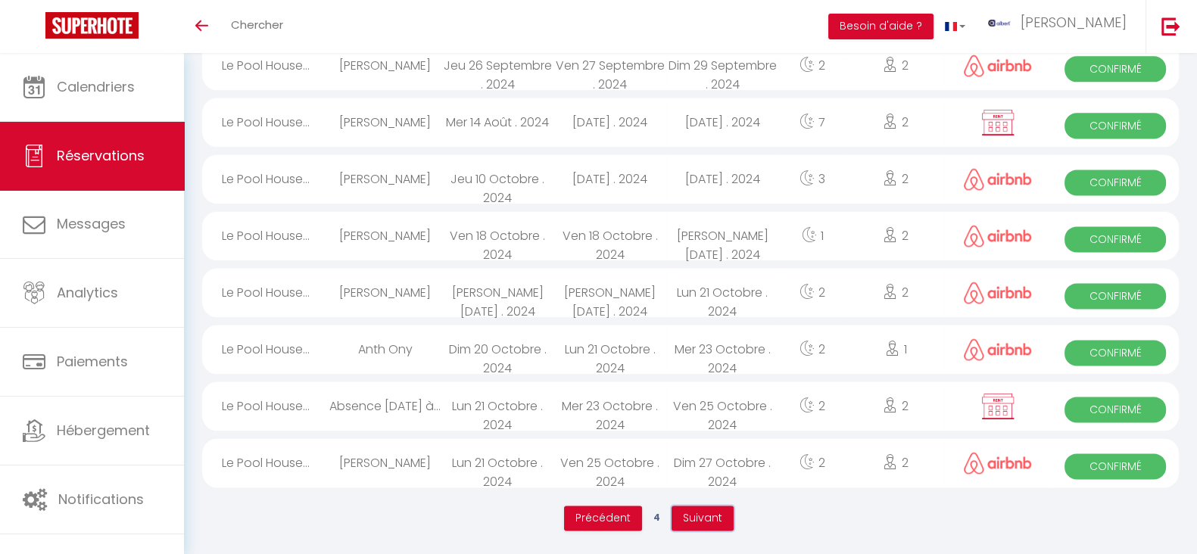
click at [702, 521] on span "Suivant" at bounding box center [702, 517] width 39 height 15
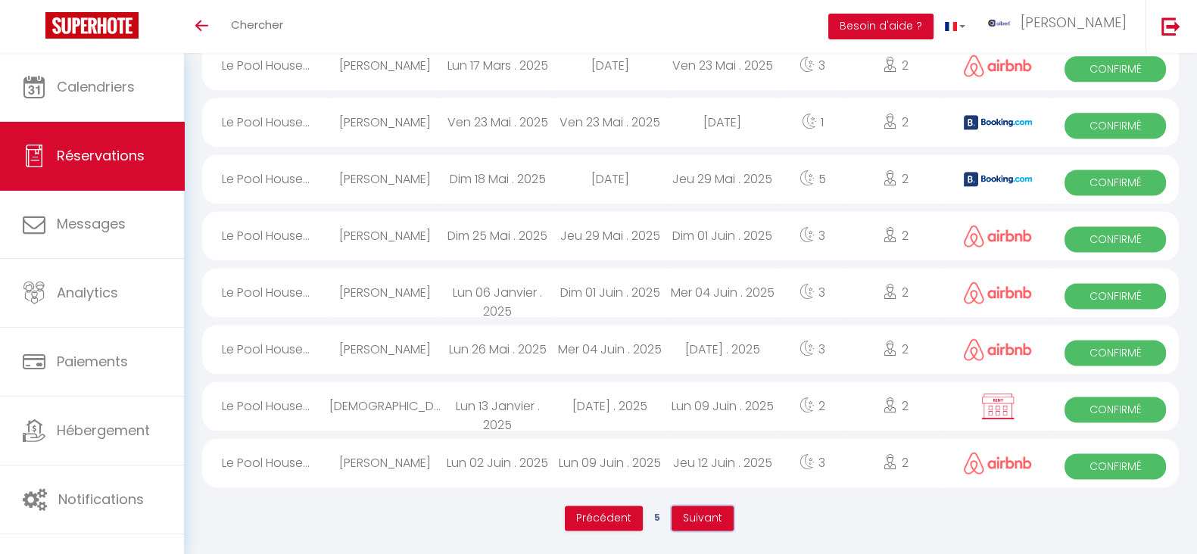
click at [706, 522] on span "Suivant" at bounding box center [702, 517] width 39 height 15
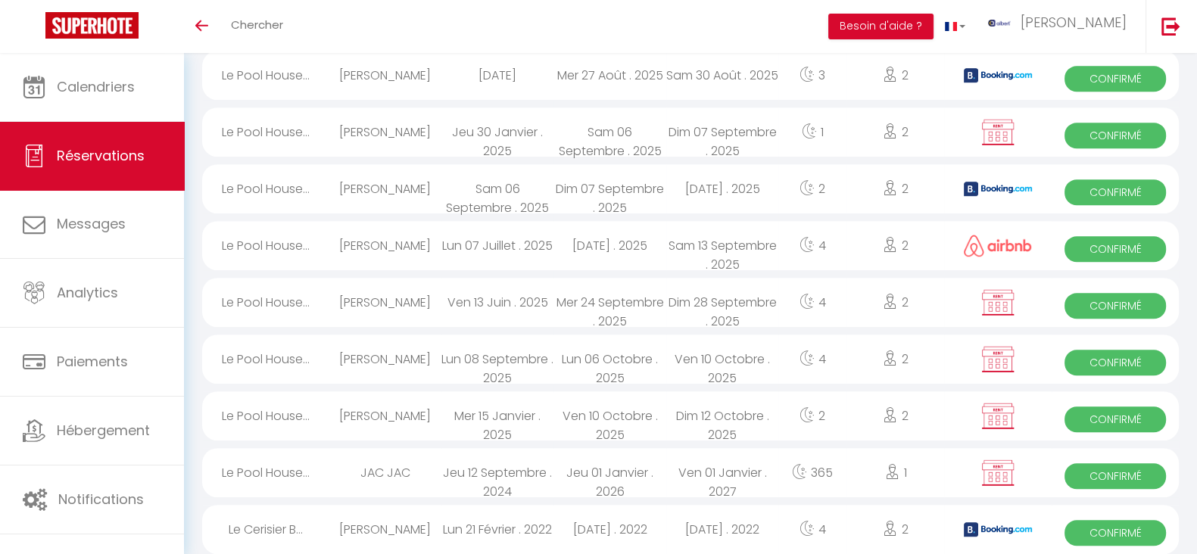
scroll to position [1021, 0]
